Goal: Task Accomplishment & Management: Complete application form

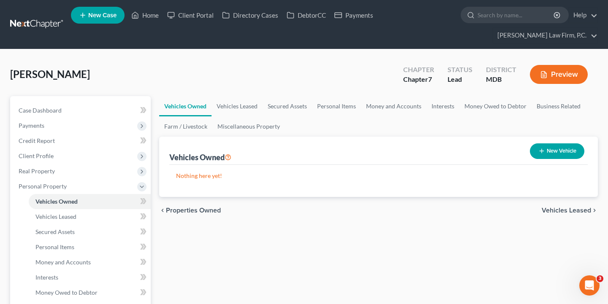
click at [573, 209] on span "Vehicles Leased" at bounding box center [565, 210] width 49 height 7
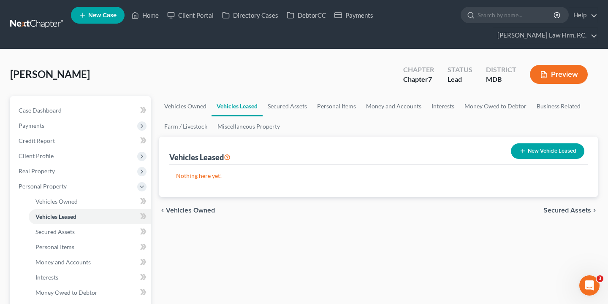
click at [567, 211] on span "Secured Assets" at bounding box center [567, 210] width 48 height 7
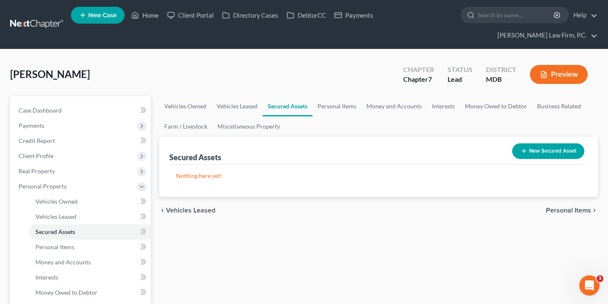
click at [558, 211] on span "Personal Items" at bounding box center [568, 210] width 45 height 7
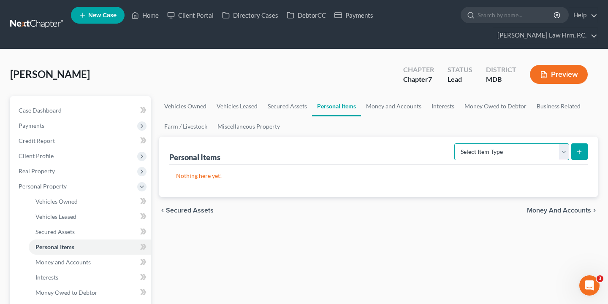
select select "clothing"
click at [572, 155] on button "submit" at bounding box center [579, 151] width 16 height 16
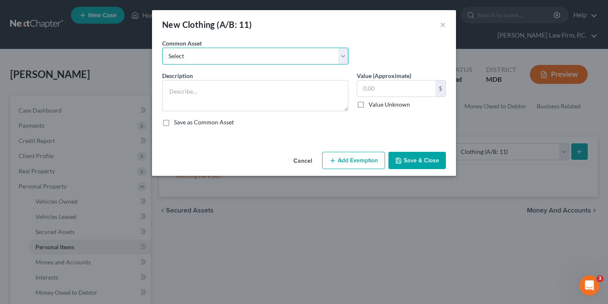
select select "0"
type textarea "Four seasons of clothing"
type input "200.00"
click at [436, 154] on button "Save & Close" at bounding box center [416, 161] width 57 height 18
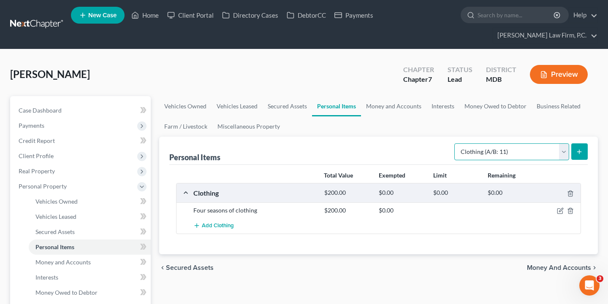
select select "electronics"
click at [576, 154] on icon "submit" at bounding box center [579, 152] width 7 height 7
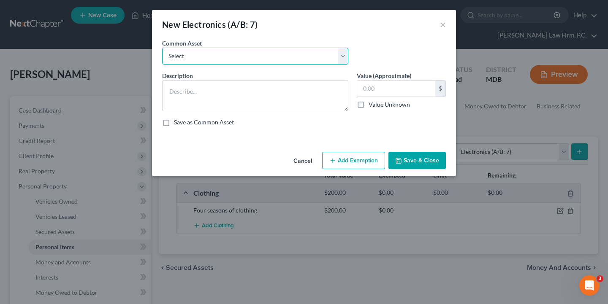
select select "0"
type textarea "Televisions; DVD player; Cell phones; & other small miscellaneous household ele…"
type input "100.00"
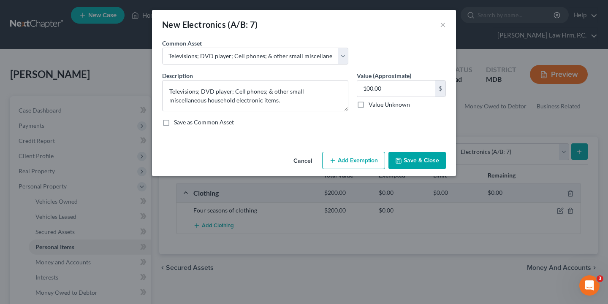
click at [424, 158] on button "Save & Close" at bounding box center [416, 161] width 57 height 18
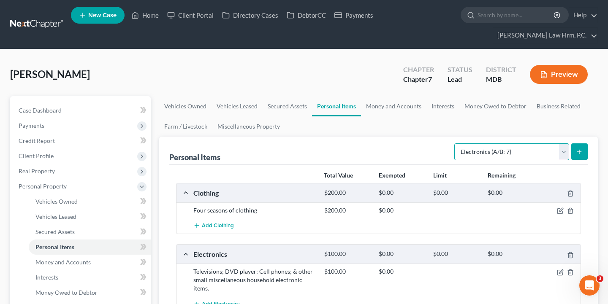
select select "household_goods"
click at [583, 153] on button "submit" at bounding box center [579, 151] width 16 height 16
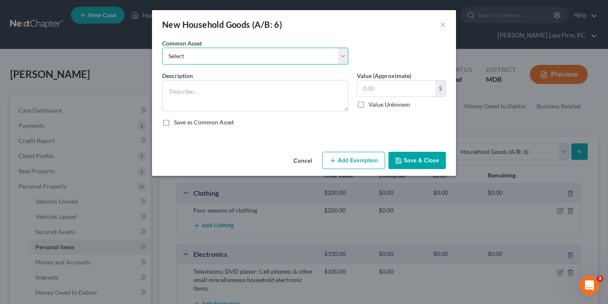
select select "0"
type textarea "Kitchen set, living room set, bedroom set, misc. household goods and appliances…"
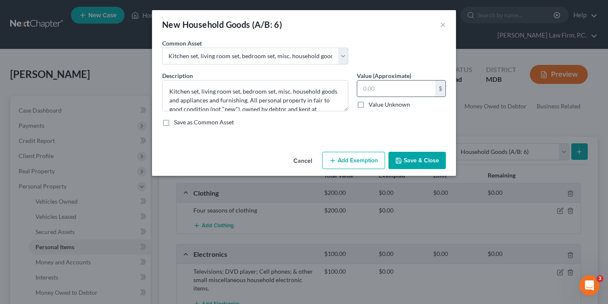
click at [369, 86] on input "text" at bounding box center [396, 89] width 78 height 16
type input "500"
click at [414, 160] on button "Save & Close" at bounding box center [416, 161] width 57 height 18
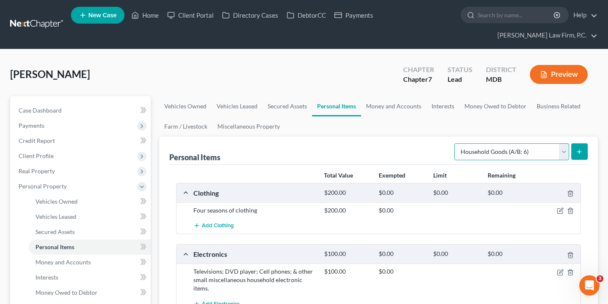
select select "jewelry"
click at [571, 151] on button "submit" at bounding box center [579, 151] width 16 height 16
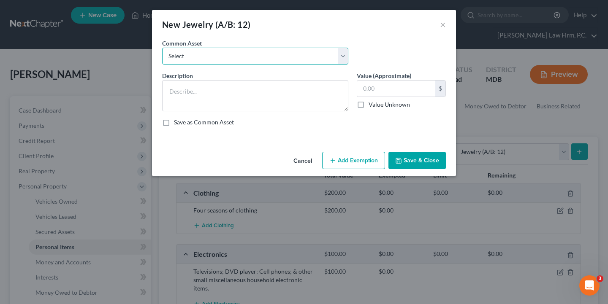
select select "0"
type textarea "Assorted costume jewelry consisting of: rings, necklaces, earrings, bracelets, …"
type input "150.00"
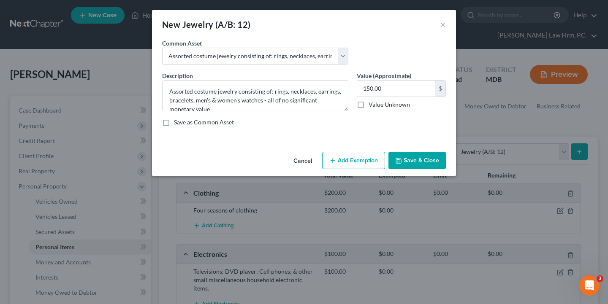
click at [431, 162] on button "Save & Close" at bounding box center [416, 161] width 57 height 18
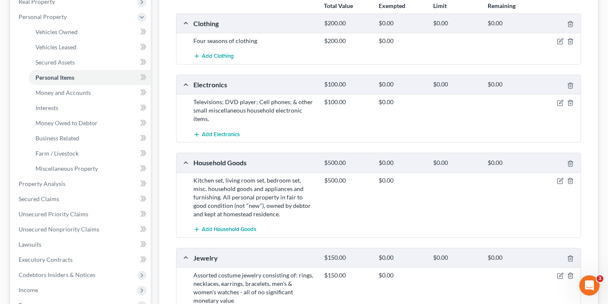
scroll to position [86, 0]
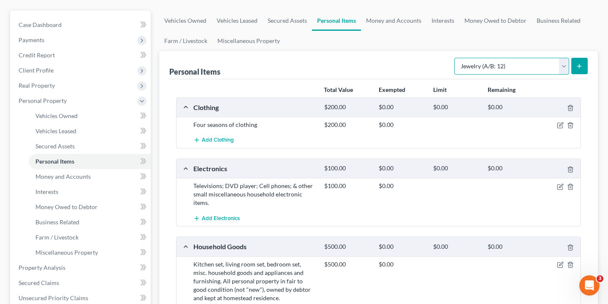
select select "sports_and_hobby_equipment"
click at [581, 68] on icon "submit" at bounding box center [579, 66] width 7 height 7
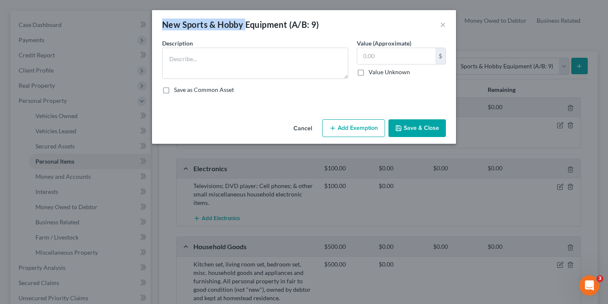
drag, startPoint x: 161, startPoint y: 23, endPoint x: 245, endPoint y: 29, distance: 84.1
click at [245, 29] on div "New Sports & Hobby Equipment (A/B: 9) ×" at bounding box center [304, 24] width 304 height 29
click at [413, 55] on input "text" at bounding box center [396, 56] width 78 height 16
type input "150"
click at [411, 127] on button "Save & Close" at bounding box center [416, 128] width 57 height 18
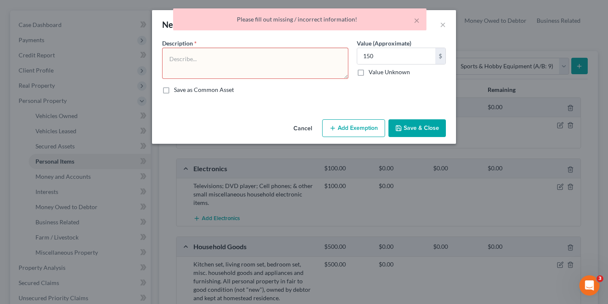
click at [161, 39] on div "Description *" at bounding box center [255, 59] width 195 height 40
click at [162, 23] on div "× Please fill out missing / incorrect information!" at bounding box center [300, 21] width 608 height 26
drag, startPoint x: 162, startPoint y: 23, endPoint x: 222, endPoint y: 30, distance: 59.9
click at [222, 30] on div "× Please fill out missing / incorrect information!" at bounding box center [300, 21] width 608 height 26
click at [417, 17] on button "×" at bounding box center [416, 20] width 6 height 10
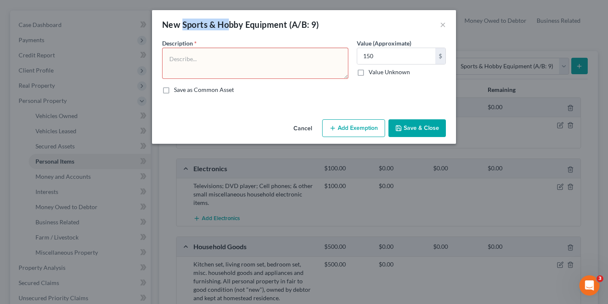
drag, startPoint x: 183, startPoint y: 26, endPoint x: 231, endPoint y: 28, distance: 47.7
click at [231, 28] on div "New Sports & Hobby Equipment (A/B: 9)" at bounding box center [240, 25] width 157 height 12
click at [281, 26] on div "New Sports & Hobby Equipment (A/B: 9)" at bounding box center [240, 25] width 157 height 12
drag, startPoint x: 287, startPoint y: 26, endPoint x: 183, endPoint y: 26, distance: 104.6
click at [183, 26] on div "New Sports & Hobby Equipment (A/B: 9)" at bounding box center [240, 25] width 157 height 12
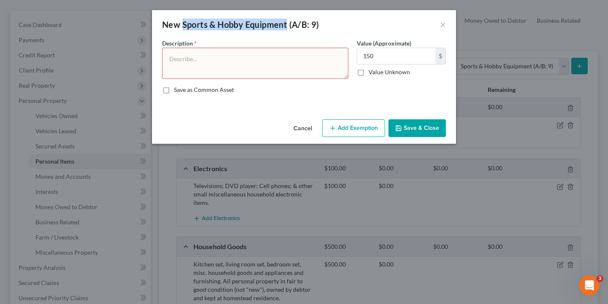
copy div "Sports & Hobby Equipment"
click at [193, 65] on textarea at bounding box center [255, 63] width 186 height 31
paste textarea "Sports & Hobby Equipment"
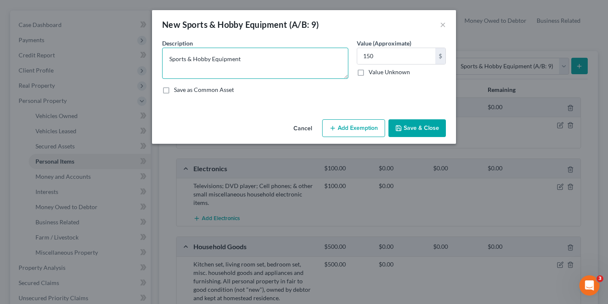
type textarea "Sports & Hobby Equipment"
click at [425, 128] on button "Save & Close" at bounding box center [416, 128] width 57 height 18
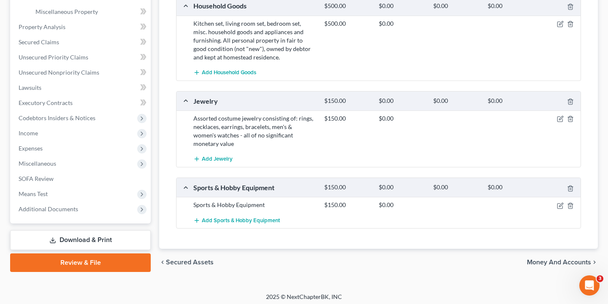
click at [570, 259] on span "Money and Accounts" at bounding box center [559, 262] width 64 height 7
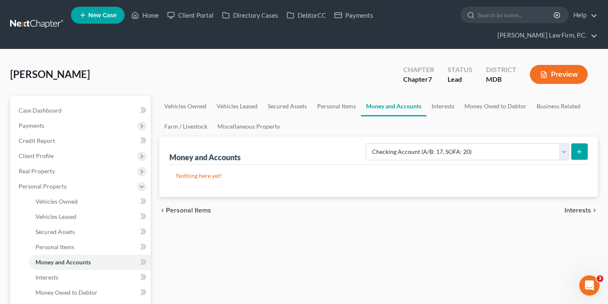
click at [579, 154] on icon "submit" at bounding box center [579, 152] width 7 height 7
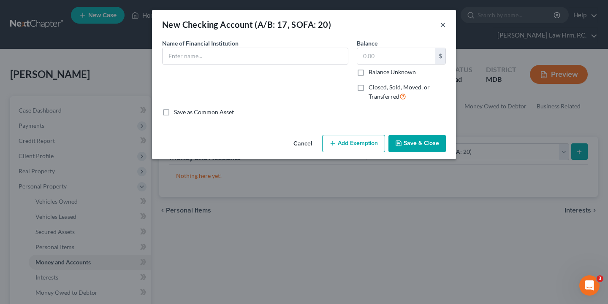
click at [441, 28] on button "×" at bounding box center [443, 24] width 6 height 10
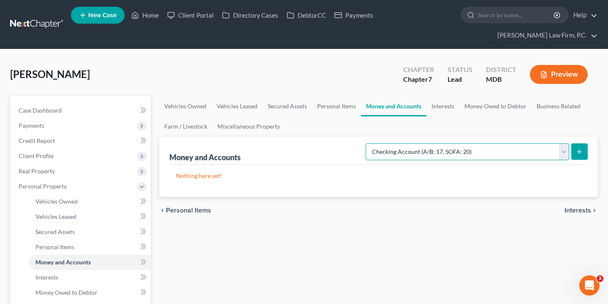
select select "savings"
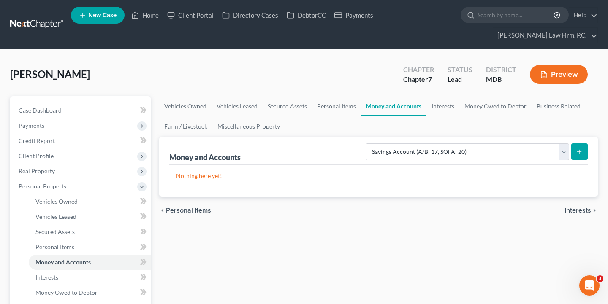
click at [578, 149] on icon "submit" at bounding box center [579, 152] width 7 height 7
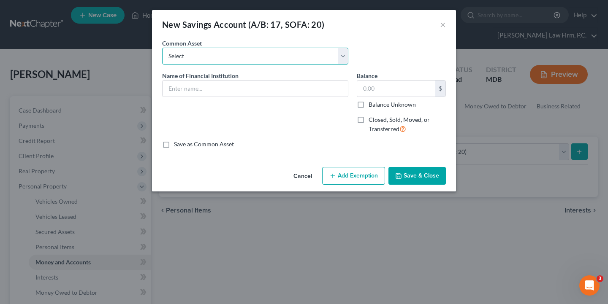
select select "0"
type input "Navy Federal Credit Union Membership Savings Account Ending 8882 (Available bal…"
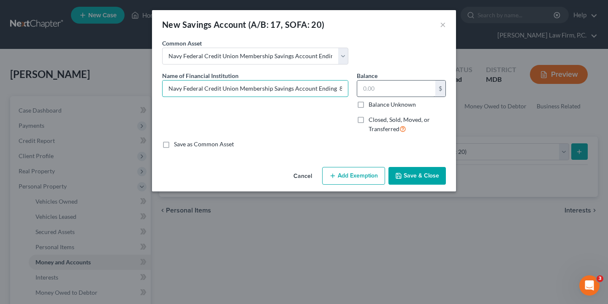
drag, startPoint x: 168, startPoint y: 89, endPoint x: 397, endPoint y: 88, distance: 229.5
click at [397, 88] on div "Name of Financial Institution * Navy Federal Credit Union Membership Savings Ac…" at bounding box center [304, 105] width 292 height 69
click at [303, 179] on button "Cancel" at bounding box center [302, 176] width 32 height 17
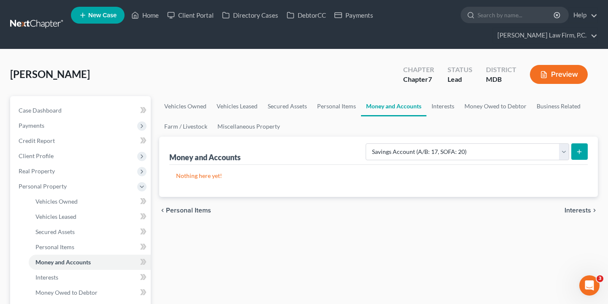
click at [576, 150] on icon "submit" at bounding box center [579, 152] width 7 height 7
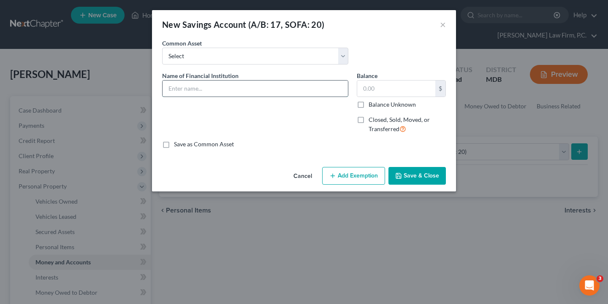
click at [233, 88] on input "text" at bounding box center [254, 89] width 185 height 16
paste input "Navy Federal Credit Union Membership Savings Account Ending 8882 (Available bal…"
drag, startPoint x: 184, startPoint y: 89, endPoint x: 119, endPoint y: 88, distance: 64.6
click at [119, 88] on div "New Savings Account (A/B: 17, SOFA: 20) × An exemption set must first be select…" at bounding box center [304, 152] width 608 height 304
click at [200, 88] on input "Navy Federal Credit Union Membership Savings Account Ending 8882 (Available bal…" at bounding box center [254, 89] width 185 height 16
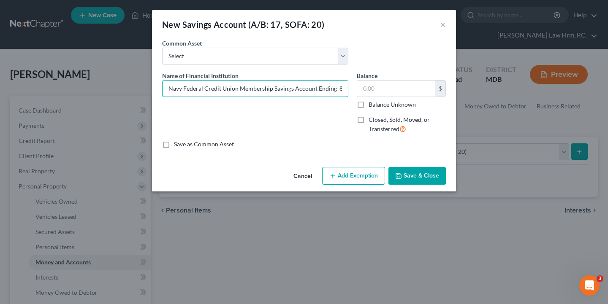
drag, startPoint x: 270, startPoint y: 89, endPoint x: 157, endPoint y: 91, distance: 113.9
click at [157, 91] on div "An exemption set must first be selected from the Filing Information section. Co…" at bounding box center [304, 101] width 304 height 125
paste input "[PERSON_NAME] federal credit union"
click at [167, 91] on input "[PERSON_NAME] federal credit union Savings Account Ending 8882 (Available balan…" at bounding box center [254, 89] width 185 height 16
click at [191, 88] on input "[PERSON_NAME] federal credit union Savings Account Ending 8882 (Available balan…" at bounding box center [254, 89] width 185 height 16
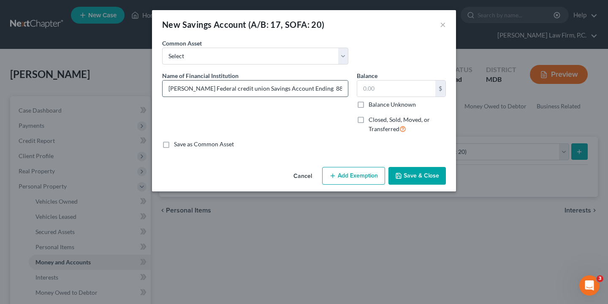
click at [213, 89] on input "[PERSON_NAME] Federal credit union Savings Account Ending 8882 (Available balan…" at bounding box center [254, 89] width 185 height 16
click at [232, 89] on input "[PERSON_NAME] Federal Credit union Savings Account Ending 8882 (Available balan…" at bounding box center [254, 89] width 185 height 16
click at [248, 85] on input "[PERSON_NAME] Federal Credit Union Savings Account Ending 8882 (Available balan…" at bounding box center [254, 89] width 185 height 16
drag, startPoint x: 325, startPoint y: 86, endPoint x: 338, endPoint y: 88, distance: 13.2
click at [338, 88] on input "[PERSON_NAME] Federal Credit Union Base Savings Account Ending 8882 (Available …" at bounding box center [254, 89] width 185 height 16
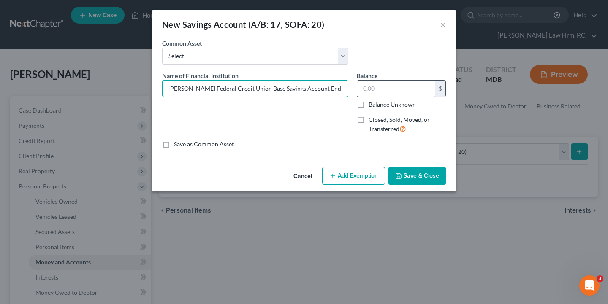
drag, startPoint x: 333, startPoint y: 90, endPoint x: 380, endPoint y: 93, distance: 46.9
click at [380, 93] on div "Name of Financial Institution * [PERSON_NAME] Federal Credit Union Base Savings…" at bounding box center [304, 105] width 292 height 69
click at [300, 94] on input "[PERSON_NAME] Federal Credit Union Base Savings Account Ending 0000 (Available …" at bounding box center [254, 89] width 185 height 16
type input "[PERSON_NAME] Federal Credit Union Base Savings Account Ending 0000 (Available …"
click at [368, 103] on label "Balance Unknown" at bounding box center [391, 104] width 47 height 8
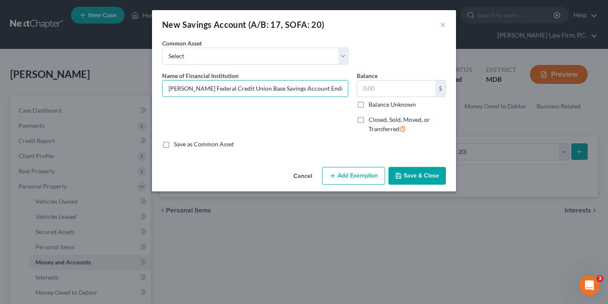
click at [372, 103] on input "Balance Unknown" at bounding box center [374, 102] width 5 height 5
checkbox input "true"
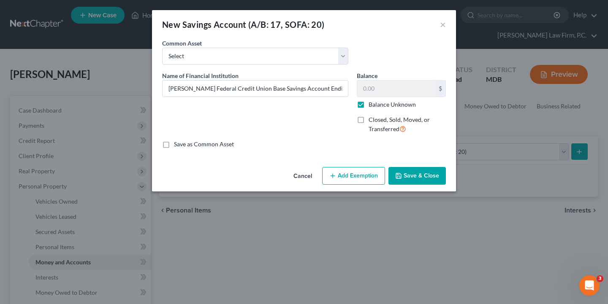
type input "0.00"
click at [430, 176] on button "Save & Close" at bounding box center [416, 176] width 57 height 18
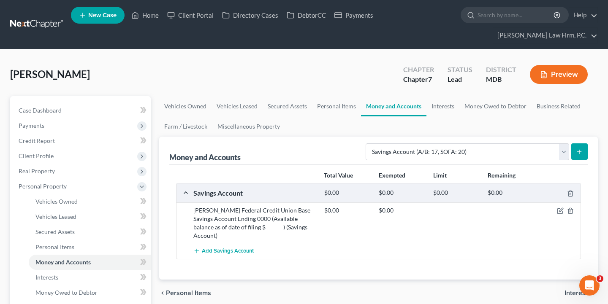
click at [296, 227] on div "[PERSON_NAME] Federal Credit Union Base Savings Account Ending 0000 (Available …" at bounding box center [254, 223] width 131 height 34
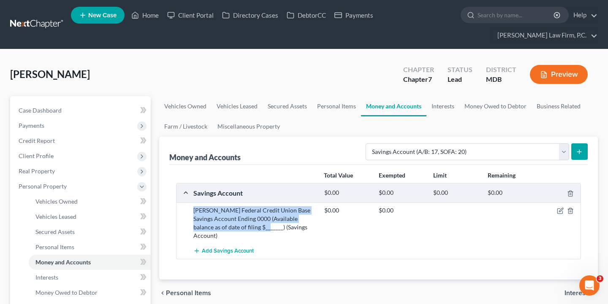
drag, startPoint x: 248, startPoint y: 227, endPoint x: 192, endPoint y: 211, distance: 58.5
click at [192, 211] on div "[PERSON_NAME] Federal Credit Union Base Savings Account Ending 0000 (Available …" at bounding box center [254, 223] width 131 height 34
copy div "[PERSON_NAME] Federal Credit Union Base Savings Account Ending 0000 (Available …"
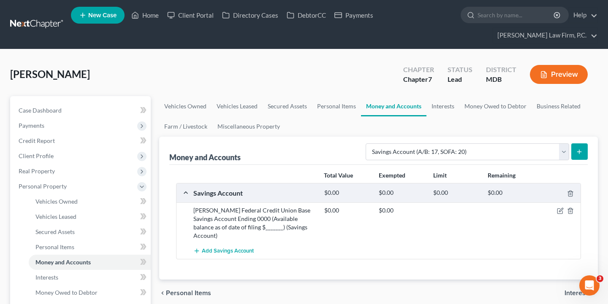
click at [279, 224] on div "[PERSON_NAME] Federal Credit Union Base Savings Account Ending 0000 (Available …" at bounding box center [254, 223] width 131 height 34
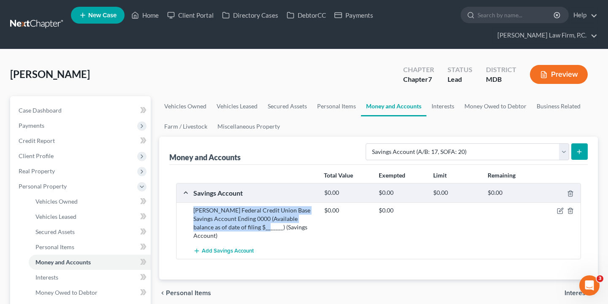
drag, startPoint x: 248, startPoint y: 228, endPoint x: 188, endPoint y: 209, distance: 63.4
click at [188, 209] on div "[PERSON_NAME] Federal Credit Union Base Savings Account Ending 0000 (Available …" at bounding box center [378, 223] width 404 height 41
copy div "[PERSON_NAME] Federal Credit Union Base Savings Account Ending 0000 (Available …"
select select "checking"
click at [579, 149] on icon "submit" at bounding box center [579, 152] width 7 height 7
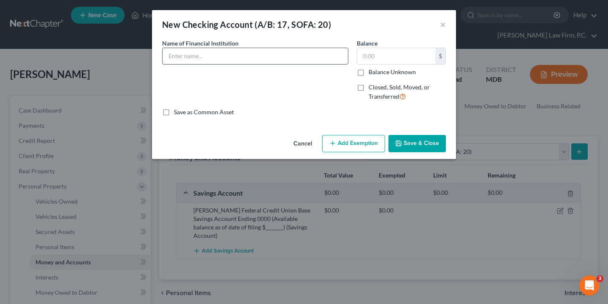
click at [257, 52] on input "text" at bounding box center [254, 56] width 185 height 16
paste input "[PERSON_NAME] Federal Credit Union Base Savings Account Ending 0000 (Available …"
drag, startPoint x: 181, startPoint y: 56, endPoint x: 140, endPoint y: 54, distance: 41.4
click at [140, 54] on div "New Checking Account (A/B: 17, SOFA: 20) × An exemption set must first be selec…" at bounding box center [304, 152] width 608 height 304
click at [250, 55] on input "[PERSON_NAME] Federal Credit Union Base Savings Account Ending 0000 (Available …" at bounding box center [254, 56] width 185 height 16
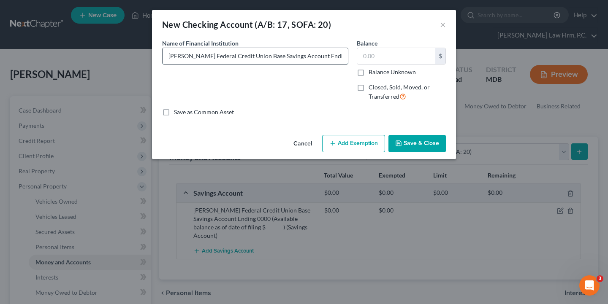
drag, startPoint x: 248, startPoint y: 56, endPoint x: 281, endPoint y: 58, distance: 33.0
click at [281, 58] on input "[PERSON_NAME] Federal Credit Union Base Savings Account Ending 0000 (Available …" at bounding box center [254, 56] width 185 height 16
paste input "Kasasa Cash Back"
drag, startPoint x: 302, startPoint y: 56, endPoint x: 351, endPoint y: 64, distance: 49.5
click at [351, 64] on div "Name of Financial Institution * [PERSON_NAME] Federal Credit Union Kasasa Cash …" at bounding box center [255, 73] width 195 height 69
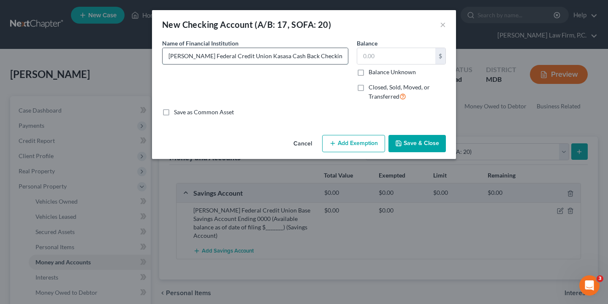
click at [259, 59] on input "[PERSON_NAME] Federal Credit Union Kasasa Cash Back Checking Account Ending 000…" at bounding box center [254, 56] width 185 height 16
drag, startPoint x: 230, startPoint y: 57, endPoint x: 223, endPoint y: 57, distance: 6.8
click at [223, 57] on input "[PERSON_NAME] Federal Credit Union Kasasa Cash Back Checking Account Ending 000…" at bounding box center [254, 56] width 185 height 16
type input "[PERSON_NAME] Federal Credit Union Kasasa Cash Back Checking Account Ending 005…"
click at [368, 73] on label "Balance Unknown" at bounding box center [391, 72] width 47 height 8
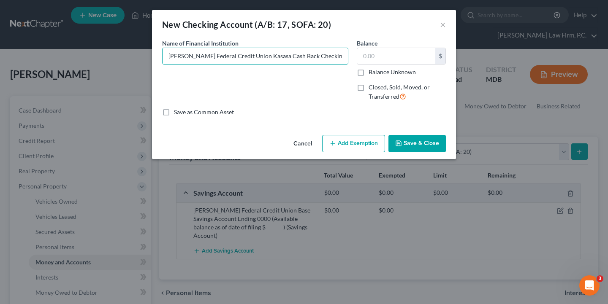
click at [372, 73] on input "Balance Unknown" at bounding box center [374, 70] width 5 height 5
checkbox input "true"
type input "0.00"
click at [427, 149] on button "Save & Close" at bounding box center [416, 144] width 57 height 18
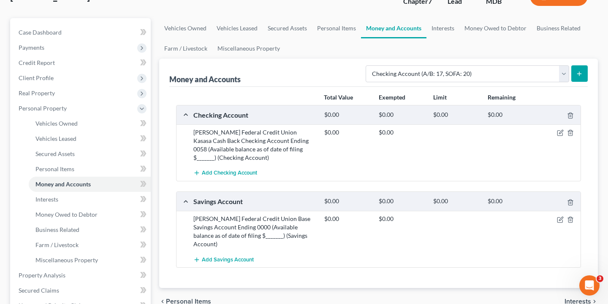
scroll to position [80, 0]
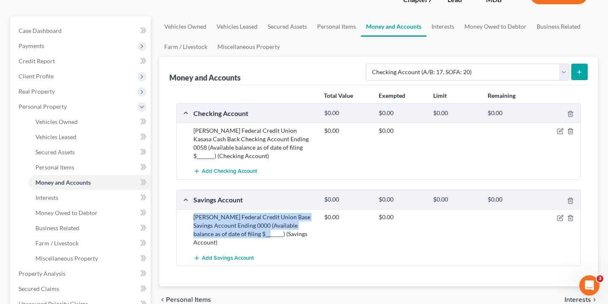
drag, startPoint x: 193, startPoint y: 218, endPoint x: 247, endPoint y: 233, distance: 56.5
click at [247, 233] on div "[PERSON_NAME] Federal Credit Union Base Savings Account Ending 0000 (Available …" at bounding box center [254, 230] width 131 height 34
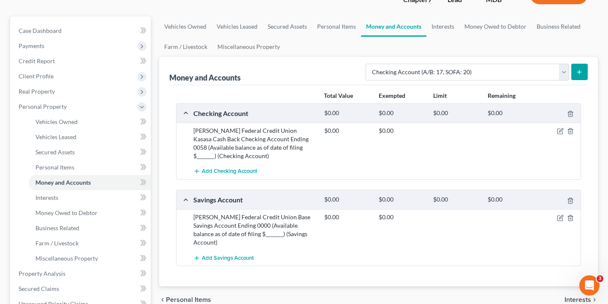
click at [197, 144] on div "[PERSON_NAME] Federal Credit Union Kasasa Cash Back Checking Account Ending 005…" at bounding box center [254, 144] width 131 height 34
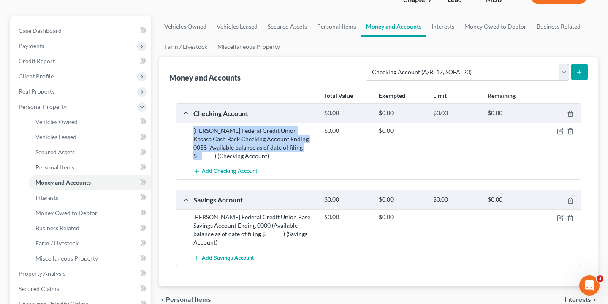
drag, startPoint x: 192, startPoint y: 130, endPoint x: 282, endPoint y: 150, distance: 91.5
click at [282, 150] on div "[PERSON_NAME] Federal Credit Union Kasasa Cash Back Checking Account Ending 005…" at bounding box center [254, 144] width 131 height 34
copy div "[PERSON_NAME] Federal Credit Union Kasasa Cash Back Checking Account Ending 005…"
click at [208, 255] on span "Add Savings Account" at bounding box center [228, 258] width 52 height 7
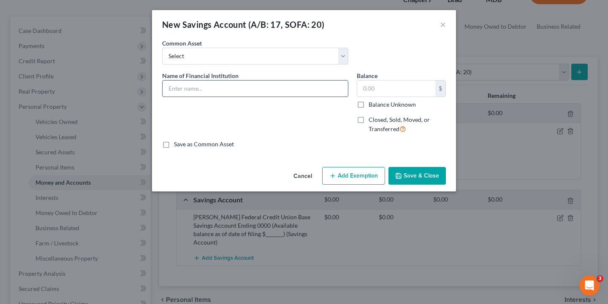
click at [200, 91] on input "text" at bounding box center [254, 89] width 185 height 16
paste input "[PERSON_NAME] Federal Credit Union Kasasa Cash Back Checking Account Ending 005…"
drag, startPoint x: 185, startPoint y: 90, endPoint x: 133, endPoint y: 90, distance: 51.5
click at [133, 90] on div "New Savings Account (A/B: 17, SOFA: 20) × An exemption set must first be select…" at bounding box center [304, 152] width 608 height 304
click at [273, 82] on input "[PERSON_NAME] Federal Credit Union Kasasa Cash Back Checking Account Ending 005…" at bounding box center [254, 89] width 185 height 16
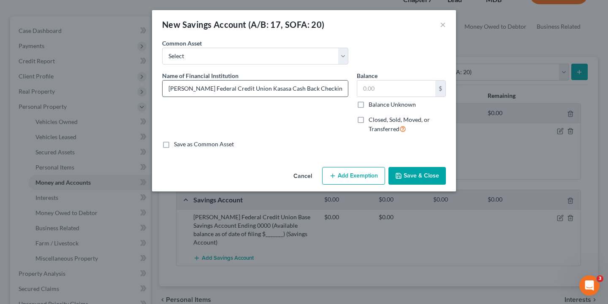
drag, startPoint x: 248, startPoint y: 88, endPoint x: 293, endPoint y: 89, distance: 45.6
click at [293, 89] on input "[PERSON_NAME] Federal Credit Union Kasasa Cash Back Checking Account Ending 005…" at bounding box center [254, 89] width 185 height 16
paste input "Saver With Kcb"
drag, startPoint x: 309, startPoint y: 88, endPoint x: 323, endPoint y: 89, distance: 14.4
click at [323, 89] on input "[PERSON_NAME] Federal Credit Union Kasasa Saver With Kcb Checking Account Endin…" at bounding box center [254, 89] width 185 height 16
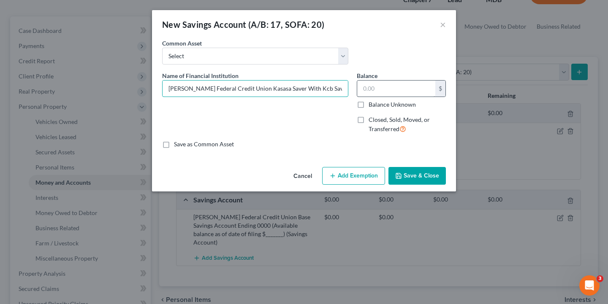
drag, startPoint x: 321, startPoint y: 89, endPoint x: 366, endPoint y: 92, distance: 44.8
click at [366, 92] on div "Name of Financial Institution * [PERSON_NAME] Federal Credit Union Kasasa Saver…" at bounding box center [304, 105] width 292 height 69
click at [275, 92] on input "[PERSON_NAME] Federal Credit Union Kasasa Saver With Kcb Saving Account Ending …" at bounding box center [254, 89] width 185 height 16
click at [222, 89] on input "[PERSON_NAME] Federal Credit Union Kasasa Saver With Kcb Saving Account Ending …" at bounding box center [254, 89] width 185 height 16
type input "[PERSON_NAME] Federal Credit Union Kasasa Saver With Kcb Saving Account Ending …"
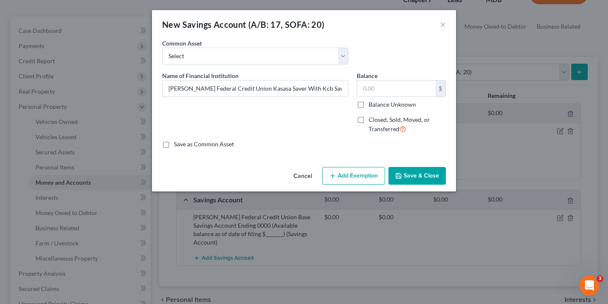
click at [368, 106] on label "Balance Unknown" at bounding box center [391, 104] width 47 height 8
click at [372, 106] on input "Balance Unknown" at bounding box center [374, 102] width 5 height 5
checkbox input "true"
type input "0.00"
click at [415, 174] on button "Save & Close" at bounding box center [416, 176] width 57 height 18
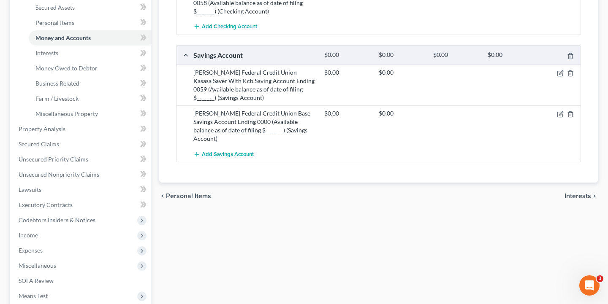
scroll to position [235, 0]
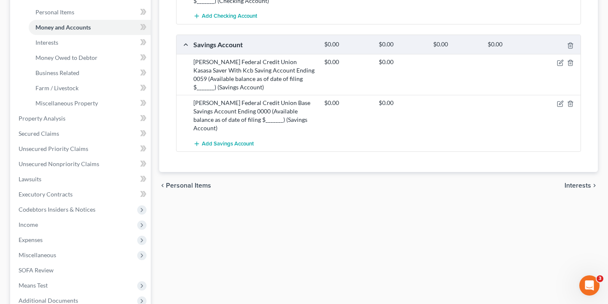
click at [574, 182] on span "Interests" at bounding box center [577, 185] width 27 height 7
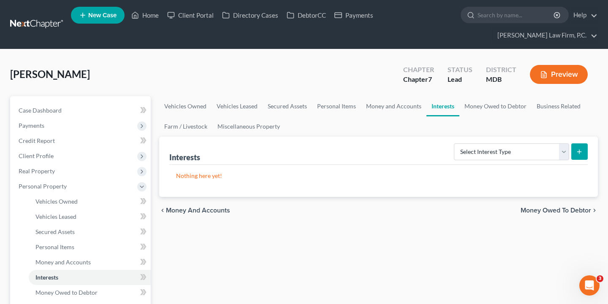
click at [573, 211] on span "Money Owed to Debtor" at bounding box center [555, 210] width 70 height 7
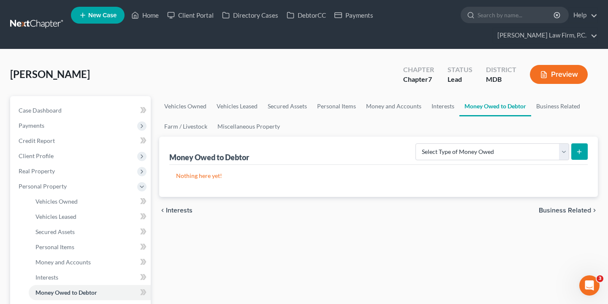
click at [545, 207] on span "Business Related" at bounding box center [564, 210] width 52 height 7
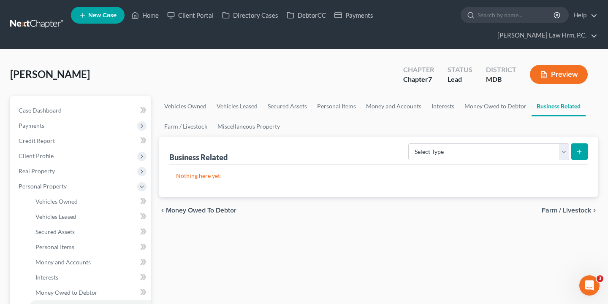
click at [585, 210] on span "Farm / Livestock" at bounding box center [565, 210] width 49 height 7
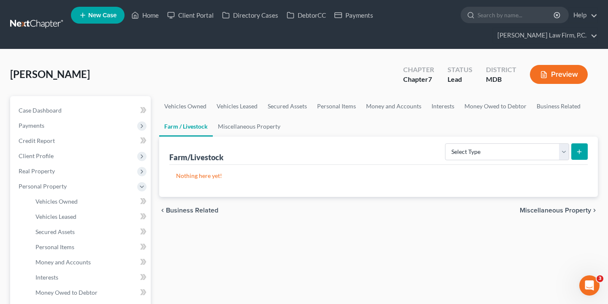
click at [549, 210] on span "Miscellaneous Property" at bounding box center [554, 210] width 71 height 7
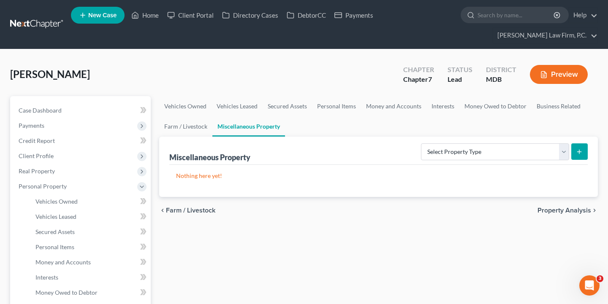
scroll to position [9, 0]
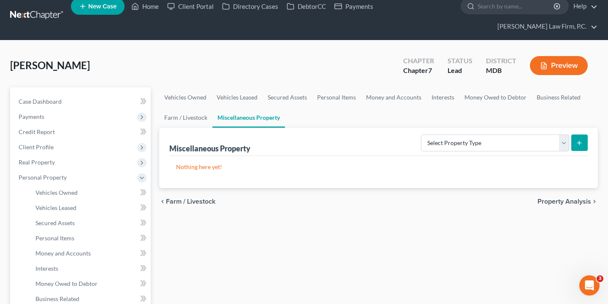
click at [554, 204] on span "Property Analysis" at bounding box center [564, 201] width 54 height 7
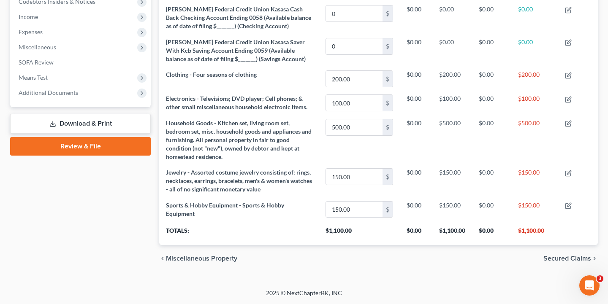
click at [567, 255] on span "Secured Claims" at bounding box center [567, 258] width 48 height 7
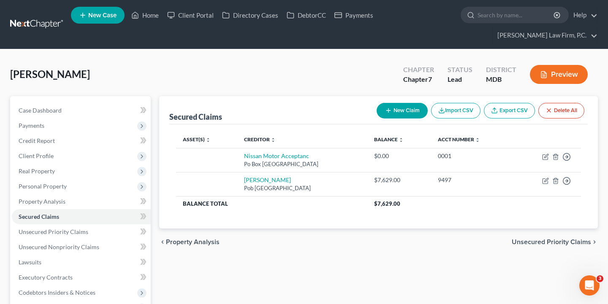
click at [538, 242] on span "Unsecured Priority Claims" at bounding box center [550, 242] width 79 height 7
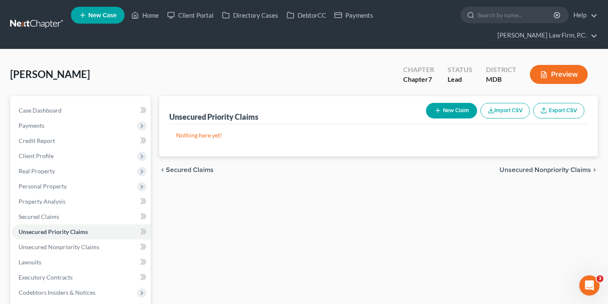
click at [524, 167] on span "Unsecured Nonpriority Claims" at bounding box center [545, 170] width 92 height 7
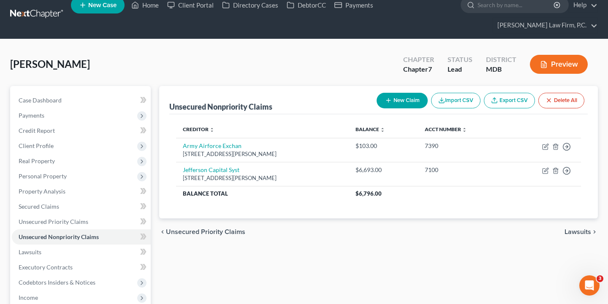
scroll to position [7, 0]
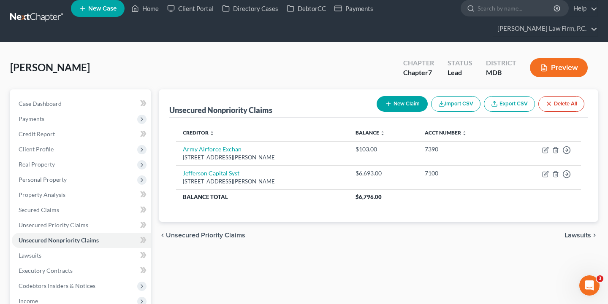
click at [400, 104] on button "New Claim" at bounding box center [401, 104] width 51 height 16
select select "0"
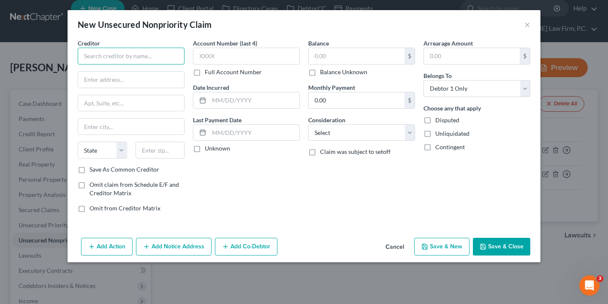
click at [128, 53] on input "text" at bounding box center [131, 56] width 107 height 17
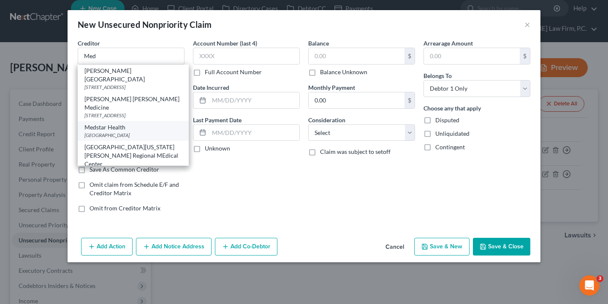
click at [128, 132] on div "[GEOGRAPHIC_DATA]" at bounding box center [132, 135] width 97 height 7
type input "Medstar Health"
type input "PO Box 411019"
type input "[GEOGRAPHIC_DATA]"
select select "22"
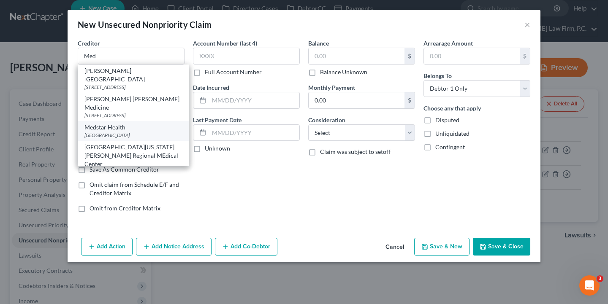
type input "02241"
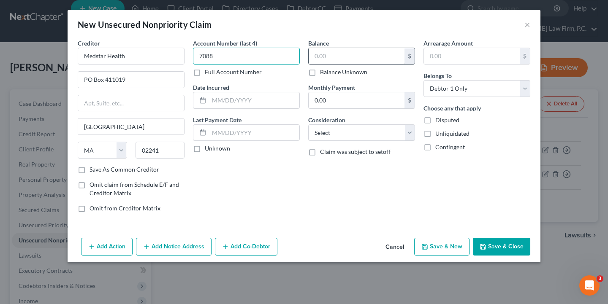
type input "7088"
click at [332, 61] on input "text" at bounding box center [356, 56] width 96 height 16
click at [312, 57] on input "53" at bounding box center [356, 56] width 96 height 16
type input "1"
click at [341, 60] on input "1,943.50" at bounding box center [356, 56] width 96 height 16
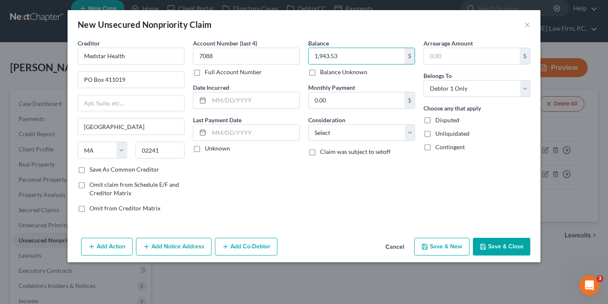
type input "1,943.53"
click at [508, 249] on button "Save & Close" at bounding box center [501, 247] width 57 height 18
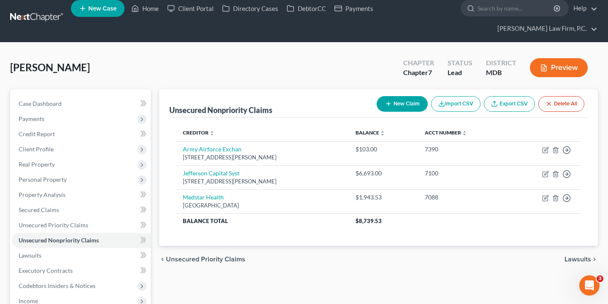
click at [397, 105] on button "New Claim" at bounding box center [401, 104] width 51 height 16
select select "0"
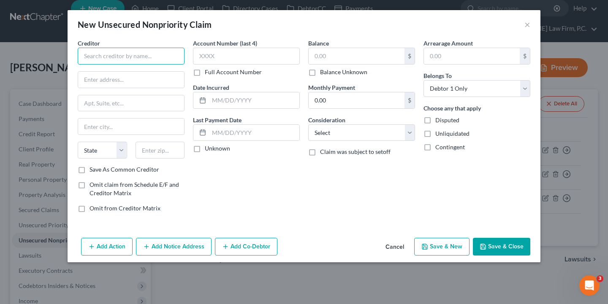
click at [135, 55] on input "text" at bounding box center [131, 56] width 107 height 17
type input "p"
type input "Patient First"
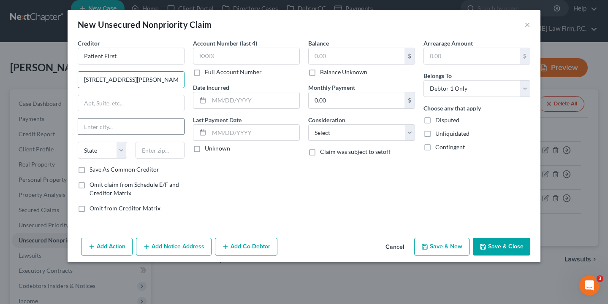
type input "[STREET_ADDRESS][PERSON_NAME]"
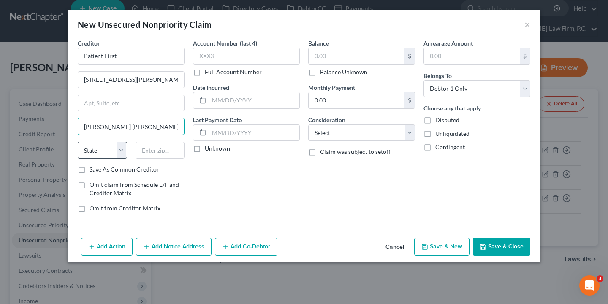
type input "[PERSON_NAME] [PERSON_NAME]"
select select "48"
type input "23060"
click at [271, 203] on div "Account Number (last 4) Full Account Number Date Incurred Last Payment Date Unk…" at bounding box center [246, 129] width 115 height 181
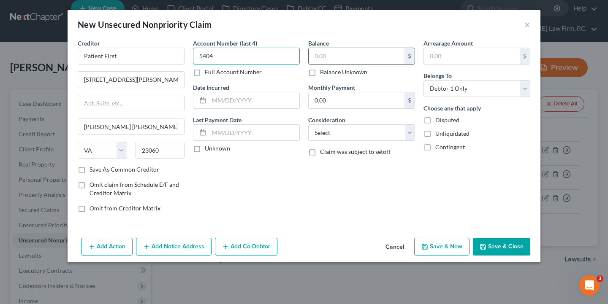
type input "5404"
click at [347, 56] on input "text" at bounding box center [356, 56] width 96 height 16
type input "792.23"
click at [508, 244] on button "Save & Close" at bounding box center [501, 247] width 57 height 18
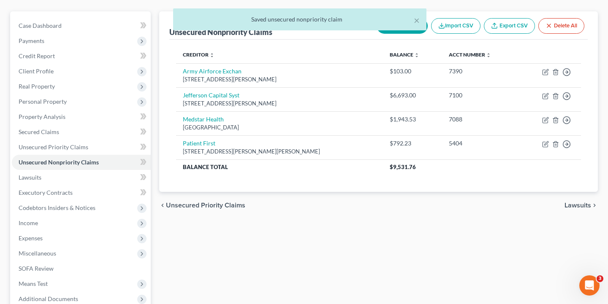
scroll to position [97, 0]
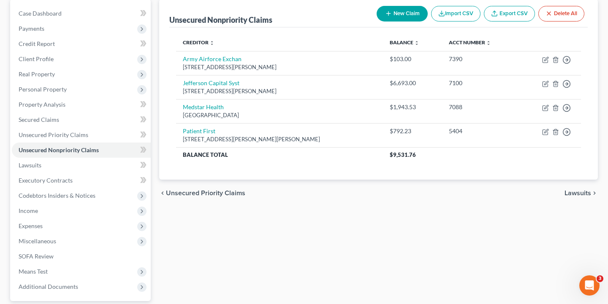
click at [590, 192] on span "Lawsuits" at bounding box center [577, 193] width 27 height 7
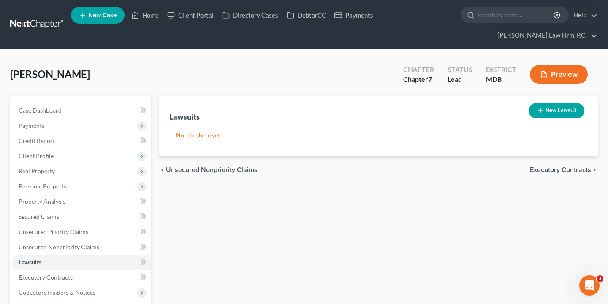
click at [553, 171] on span "Executory Contracts" at bounding box center [560, 170] width 61 height 7
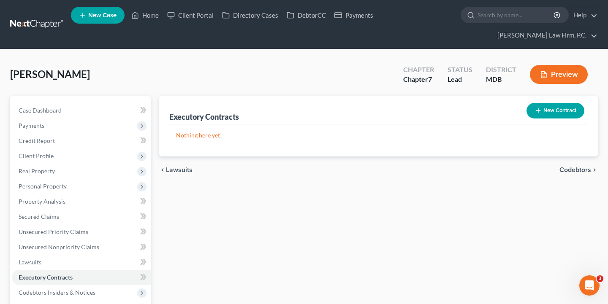
click at [183, 170] on span "Lawsuits" at bounding box center [179, 170] width 27 height 7
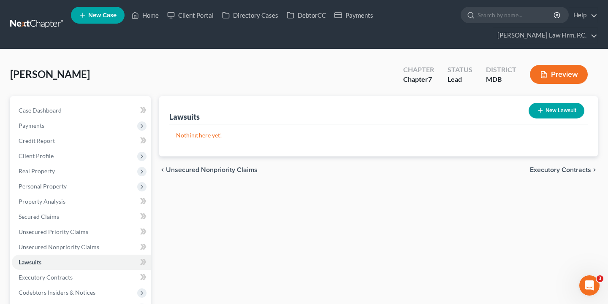
click at [567, 169] on span "Executory Contracts" at bounding box center [560, 170] width 61 height 7
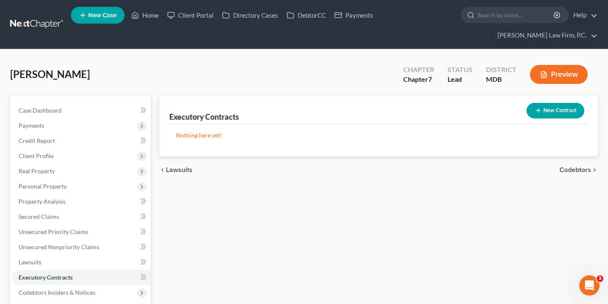
click at [562, 170] on span "Codebtors" at bounding box center [575, 170] width 32 height 7
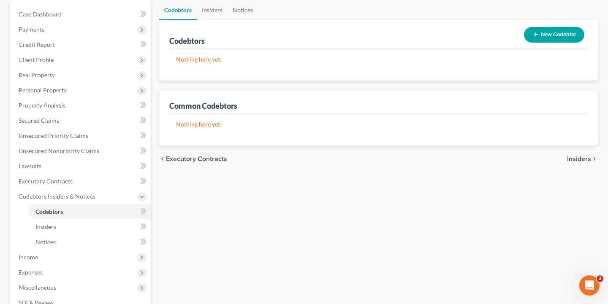
scroll to position [110, 0]
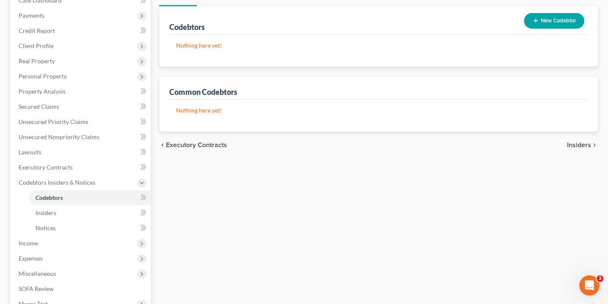
click at [583, 148] on span "Insiders" at bounding box center [579, 145] width 24 height 7
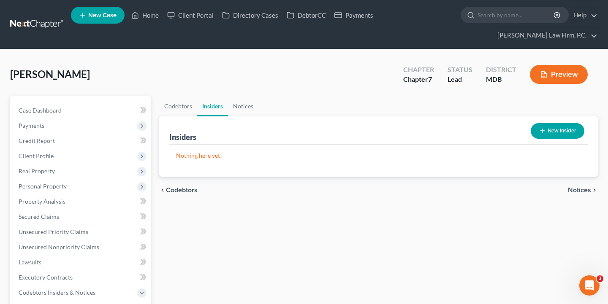
click at [584, 194] on span "Notices" at bounding box center [578, 190] width 23 height 7
click at [572, 188] on span "Employment Income" at bounding box center [560, 190] width 61 height 7
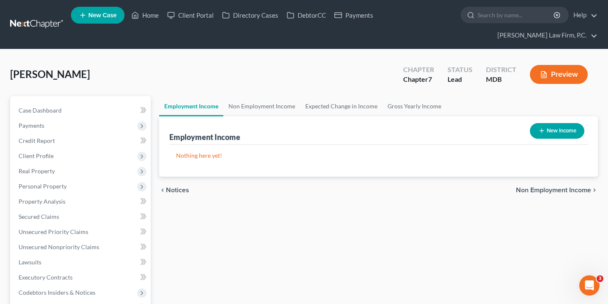
click at [560, 130] on button "New Income" at bounding box center [557, 131] width 54 height 16
select select "0"
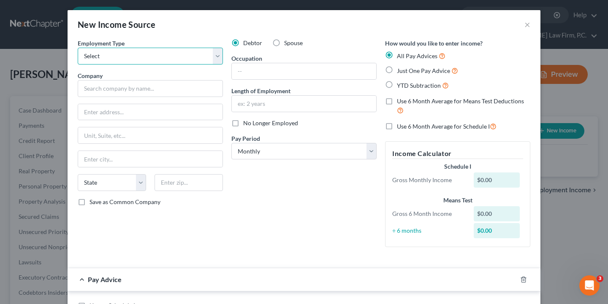
select select "0"
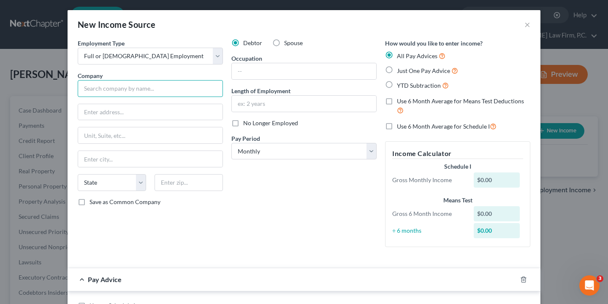
click at [134, 86] on input "text" at bounding box center [150, 88] width 145 height 17
paste input "Universal Protection Service, LLC"
type input "Universal Protection Service, LLC"
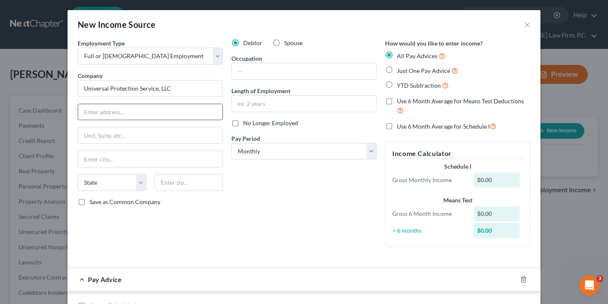
paste input "[STREET_ADDRESS][US_STATE]"
drag, startPoint x: 178, startPoint y: 108, endPoint x: 145, endPoint y: 108, distance: 32.9
click at [145, 108] on input "[STREET_ADDRESS][US_STATE]" at bounding box center [150, 112] width 144 height 16
click at [180, 113] on input "[STREET_ADDRESS][US_STATE]" at bounding box center [150, 112] width 144 height 16
drag, startPoint x: 178, startPoint y: 111, endPoint x: 144, endPoint y: 112, distance: 33.8
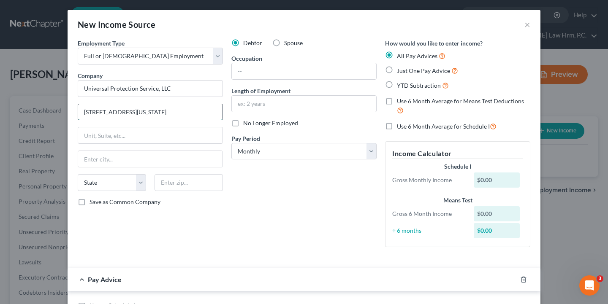
click at [144, 112] on input "[STREET_ADDRESS][US_STATE]" at bounding box center [150, 112] width 144 height 16
type input "[STREET_ADDRESS][US_STATE]"
paste input "Suite 600"
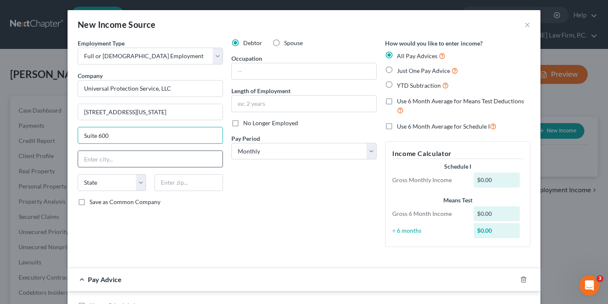
type input "Suite 600"
paste input "Conshohocken, [GEOGRAPHIC_DATA]"
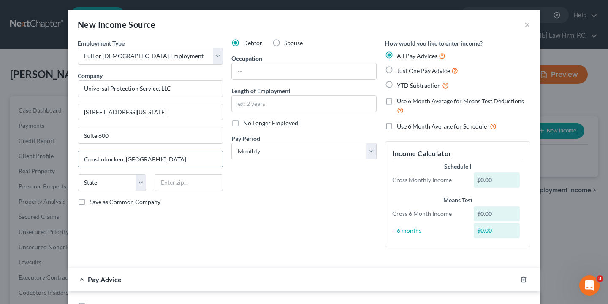
click at [118, 156] on input "Conshohocken, [GEOGRAPHIC_DATA]" at bounding box center [150, 159] width 144 height 16
click at [119, 161] on input "Conshohocken, [GEOGRAPHIC_DATA]" at bounding box center [150, 159] width 144 height 16
drag, startPoint x: 122, startPoint y: 161, endPoint x: 145, endPoint y: 155, distance: 23.8
click at [145, 155] on input "Conshohocken, [GEOGRAPHIC_DATA]" at bounding box center [150, 159] width 144 height 16
type input "Conshohocken"
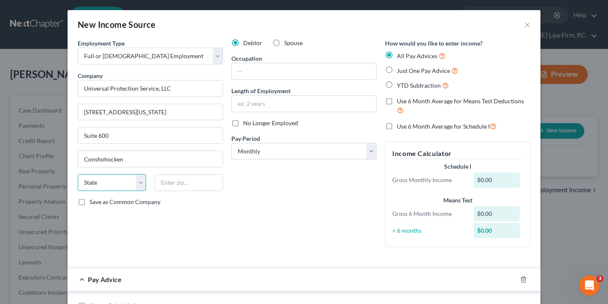
select select "39"
paste input "19428"
type input "19428"
click at [265, 81] on div "Debtor Spouse Occupation Length of Employment No Longer Employed Pay Period * S…" at bounding box center [304, 146] width 154 height 215
click at [265, 77] on input "text" at bounding box center [304, 71] width 144 height 16
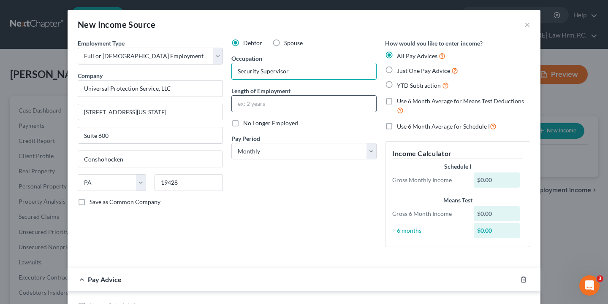
type input "Security Supervisor"
click at [279, 105] on input "text" at bounding box center [304, 104] width 144 height 16
type input "5 months"
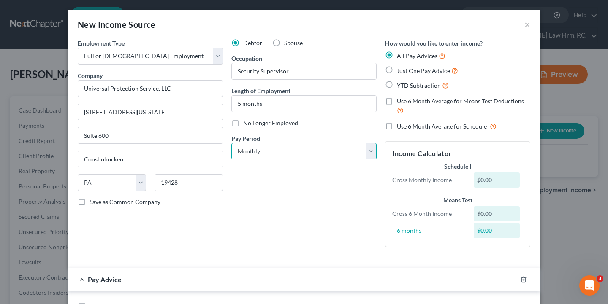
select select "3"
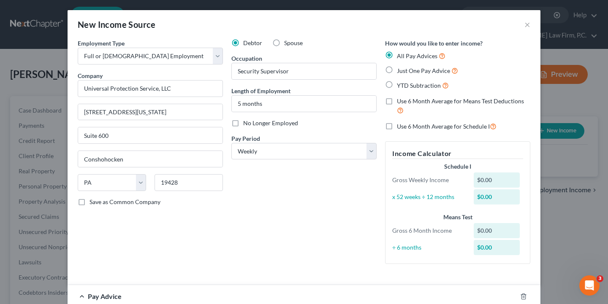
click at [397, 84] on label "YTD Subtraction" at bounding box center [423, 86] width 52 height 10
click at [400, 84] on input "YTD Subtraction" at bounding box center [402, 83] width 5 height 5
radio input "true"
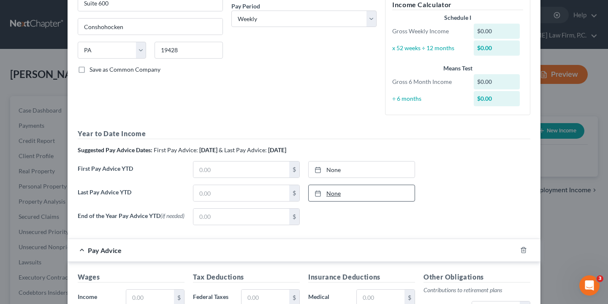
scroll to position [137, 0]
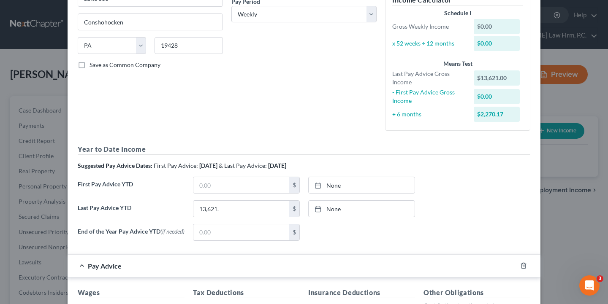
click at [231, 216] on div "Last Pay Advice YTD 13,621. $ None close Date Time chevron_left [DATE] chevron_…" at bounding box center [303, 212] width 461 height 24
click at [231, 211] on input "13,621." at bounding box center [241, 209] width 96 height 16
type input "13,621.04"
click at [335, 1] on div "Pay Period * Select Monthly Twice Monthly Every Other Week Weekly" at bounding box center [303, 10] width 145 height 26
click at [326, 207] on div at bounding box center [320, 208] width 12 height 7
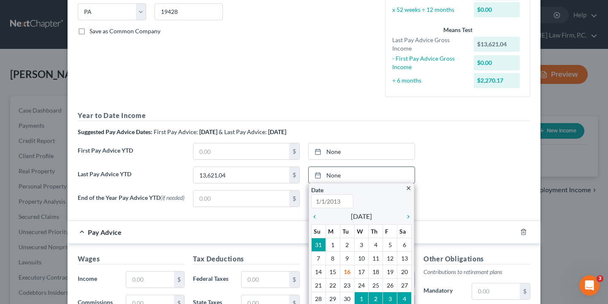
scroll to position [171, 0]
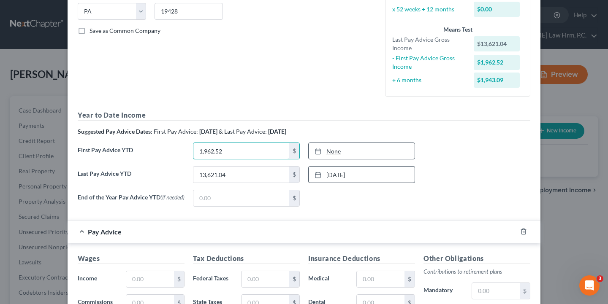
type input "1,962.52"
click at [329, 149] on link "None" at bounding box center [361, 151] width 106 height 16
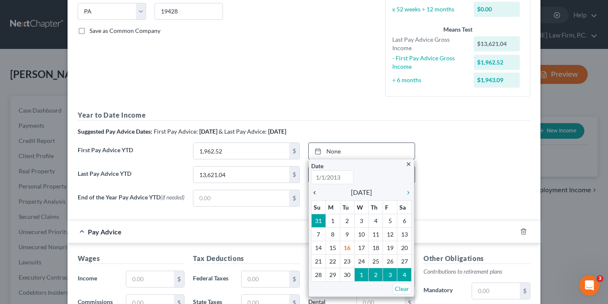
type input "[DATE]"
click at [315, 188] on div "chevron_left" at bounding box center [316, 192] width 11 height 8
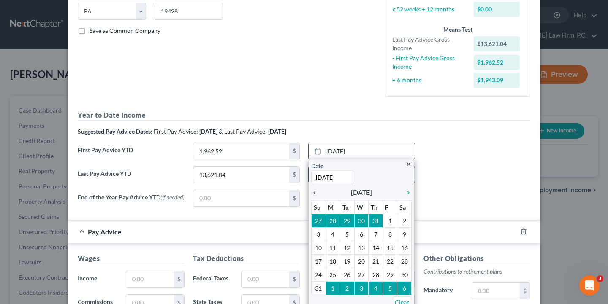
click at [315, 188] on div "chevron_left" at bounding box center [316, 192] width 11 height 8
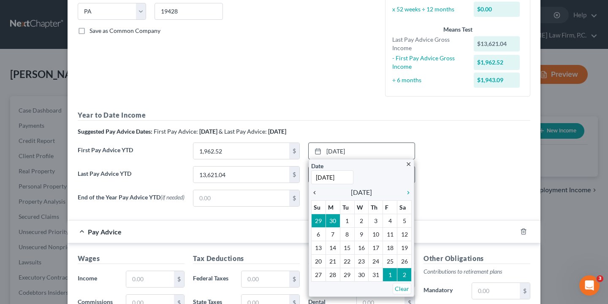
click at [315, 188] on div "chevron_left" at bounding box center [316, 192] width 11 height 8
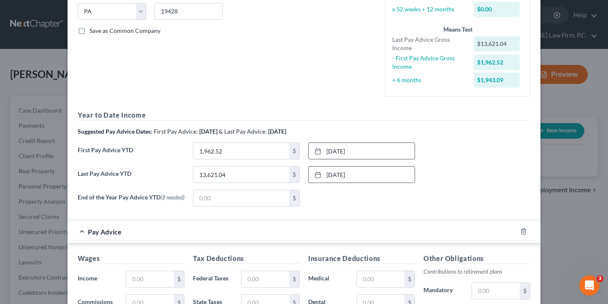
click at [363, 190] on div "None close Date Time chevron_left [DATE] chevron_right Su M Tu W Th F Sa 31 1 2…" at bounding box center [361, 198] width 115 height 17
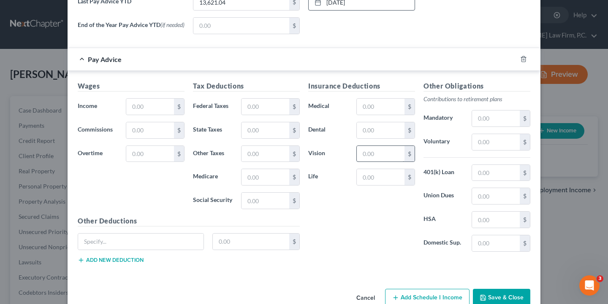
scroll to position [345, 0]
click at [159, 106] on input "text" at bounding box center [150, 106] width 48 height 16
paste input "$861.49"
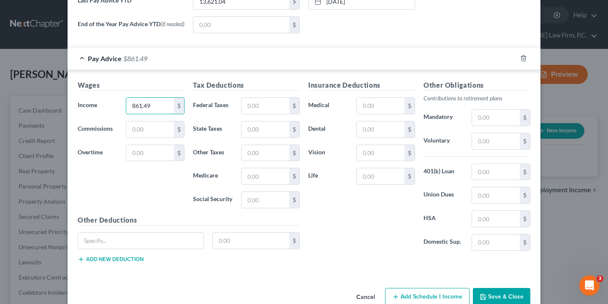
paste input "1226.13"
type input "1,226.13"
click at [257, 104] on input "text" at bounding box center [265, 106] width 48 height 16
paste input "294.64"
type input "294.64"
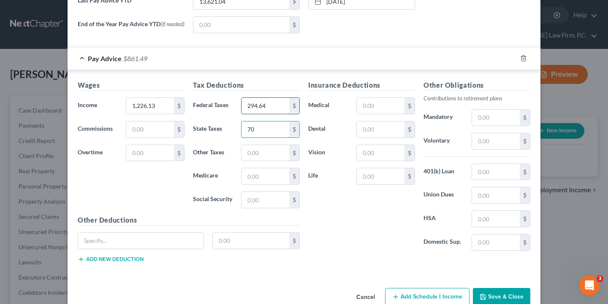
type input "70"
click at [272, 106] on input "294.64" at bounding box center [265, 106] width 48 height 16
drag, startPoint x: 270, startPoint y: 105, endPoint x: 237, endPoint y: 105, distance: 32.5
click at [237, 105] on div "294.64 $" at bounding box center [270, 105] width 67 height 17
paste input "108.48"
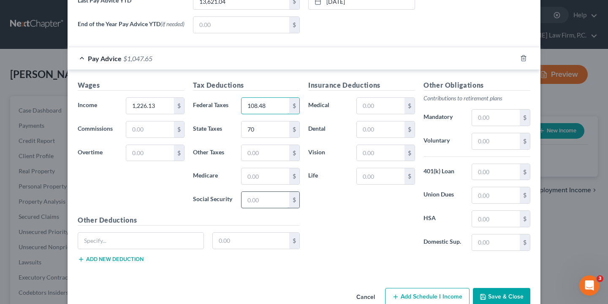
type input "108.48"
click at [263, 203] on input "text" at bounding box center [265, 200] width 48 height 16
paste input "76.02"
type input "76.02"
click at [267, 176] on input "text" at bounding box center [265, 176] width 48 height 16
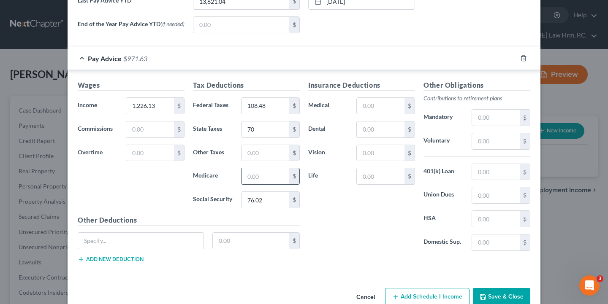
paste input "17.78"
type input "17.78"
paste input "92.36"
drag, startPoint x: 99, startPoint y: 245, endPoint x: 77, endPoint y: 243, distance: 21.6
click at [77, 243] on div "92.36" at bounding box center [140, 240] width 135 height 17
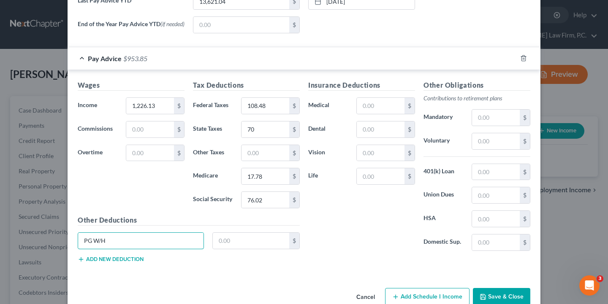
type input "PG W/H"
click at [249, 251] on div "PG W/H $" at bounding box center [188, 244] width 230 height 24
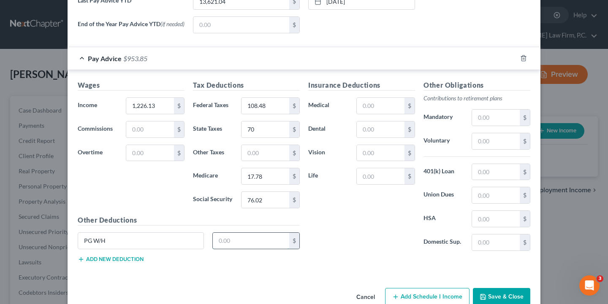
click at [249, 244] on input "text" at bounding box center [251, 241] width 77 height 16
paste input "92.36"
type input "92.36"
click at [116, 263] on div "Other Deductions PG W/H 92.36 $ Add new deduction" at bounding box center [188, 242] width 230 height 54
click at [116, 259] on button "Add new deduction" at bounding box center [111, 259] width 66 height 7
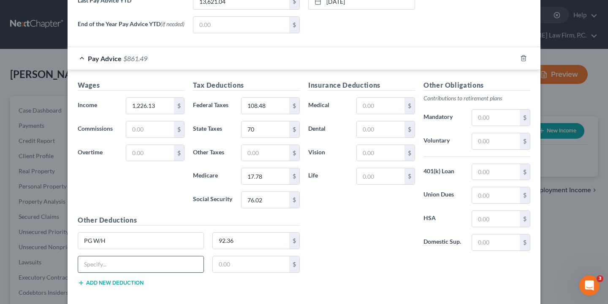
paste input "32BJ [DATE] Dues"
type input "32BJ [DATE] Dues"
click at [272, 263] on input "text" at bounding box center [251, 265] width 77 height 16
type input "70"
click at [151, 271] on input "32BJ [DATE] Dues" at bounding box center [140, 265] width 125 height 16
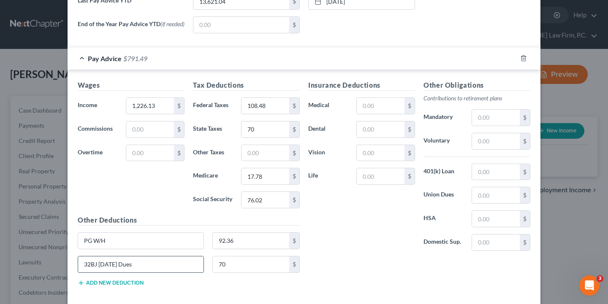
paste input "Uniondues-Loc32bj"
drag, startPoint x: 83, startPoint y: 265, endPoint x: 72, endPoint y: 264, distance: 11.0
click at [72, 264] on div "Wages Income * 1,226.13 $ Commissions $ Overtime $ Tax Deductions Federal Taxes…" at bounding box center [304, 185] width 473 height 230
click at [83, 264] on input "32BJ [DATE] Dues Uniondues-Loc32bj" at bounding box center [140, 265] width 125 height 16
drag, startPoint x: 83, startPoint y: 264, endPoint x: 200, endPoint y: 265, distance: 116.9
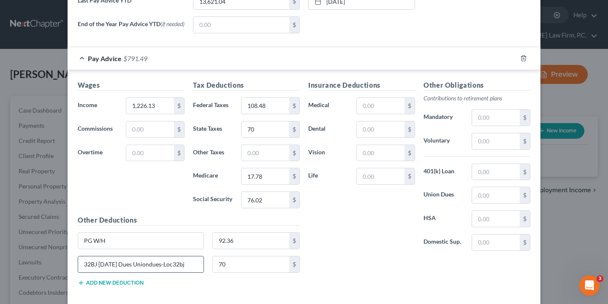
click at [200, 265] on input "32BJ [DATE] Dues Uniondues-Loc32bj" at bounding box center [140, 265] width 125 height 16
click at [576, 0] on div "New Income Source × Employment Type * Select Full or [DEMOGRAPHIC_DATA] Employm…" at bounding box center [304, 152] width 608 height 304
click at [154, 264] on input "32BJ [DATE] Dues Uniondues-Loc32bj" at bounding box center [140, 265] width 125 height 16
drag, startPoint x: 139, startPoint y: 265, endPoint x: 124, endPoint y: 265, distance: 15.6
click at [124, 265] on input "32BJ [DATE] Dues Union dues-Loc32bj" at bounding box center [140, 265] width 125 height 16
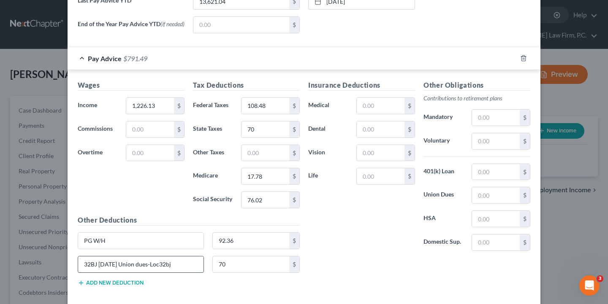
click at [143, 265] on input "32BJ [DATE] Union dues-Loc32bj" at bounding box center [140, 265] width 125 height 16
type input "32BJ [DATE] Union Dues-Loc32bj"
click at [354, 251] on div "Insurance Deductions Medical $ Dental $ Vision $ Life $" at bounding box center [361, 169] width 115 height 178
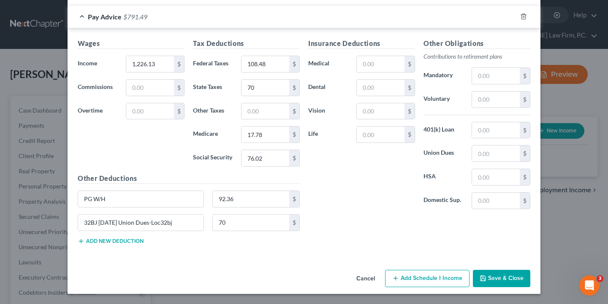
scroll to position [387, 0]
click at [491, 276] on button "Save & Close" at bounding box center [501, 279] width 57 height 18
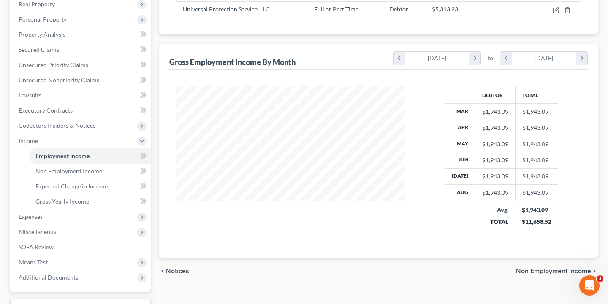
scroll to position [170, 0]
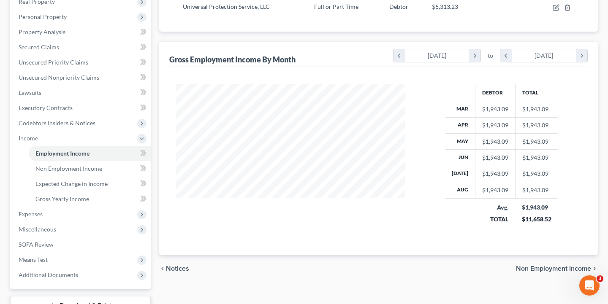
click at [552, 271] on span "Non Employment Income" at bounding box center [553, 268] width 75 height 7
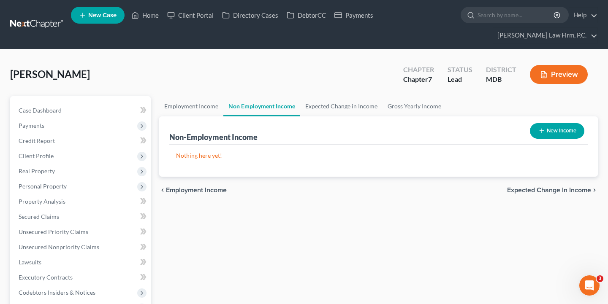
click at [532, 188] on span "Expected Change in Income" at bounding box center [549, 190] width 84 height 7
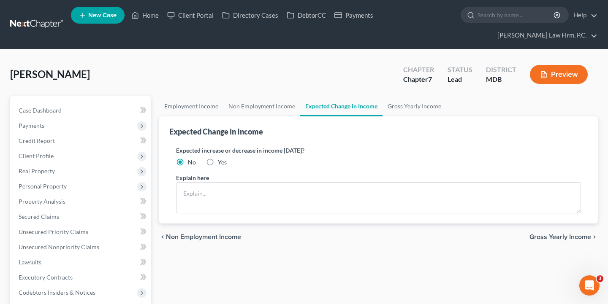
click at [558, 243] on div "chevron_left Non Employment Income Gross Yearly Income chevron_right" at bounding box center [378, 237] width 438 height 27
click at [558, 232] on div "chevron_left Non Employment Income Gross Yearly Income chevron_right" at bounding box center [378, 237] width 438 height 27
click at [558, 234] on span "Gross Yearly Income" at bounding box center [560, 237] width 62 height 7
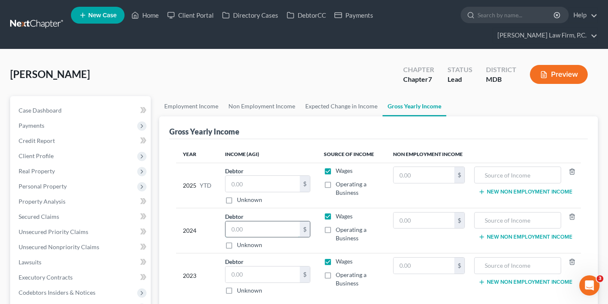
click at [243, 224] on input "text" at bounding box center [262, 230] width 74 height 16
paste input "10364"
type input "10,364"
click at [254, 273] on input "text" at bounding box center [262, 275] width 74 height 16
paste input "19,698."
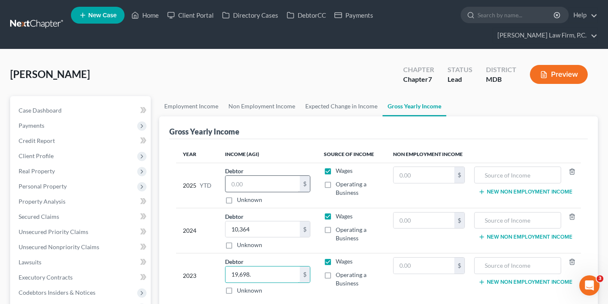
type input "19,698."
click at [261, 182] on input "text" at bounding box center [262, 184] width 74 height 16
paste input "$13,621.04"
type input "13,621.04"
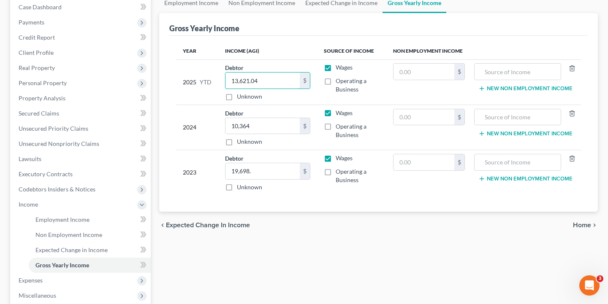
scroll to position [124, 0]
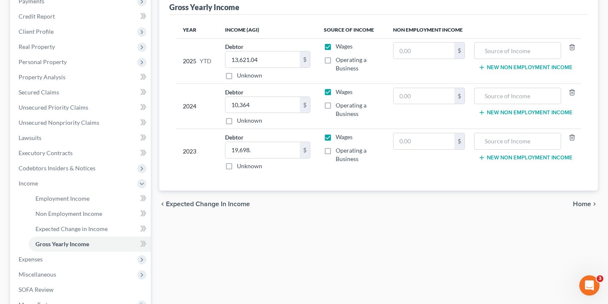
click at [589, 203] on span "Home" at bounding box center [582, 204] width 18 height 7
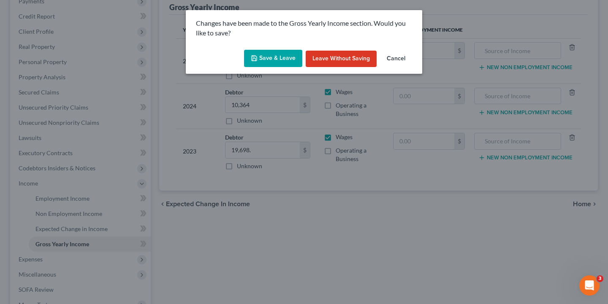
click at [281, 54] on button "Save & Leave" at bounding box center [273, 59] width 58 height 18
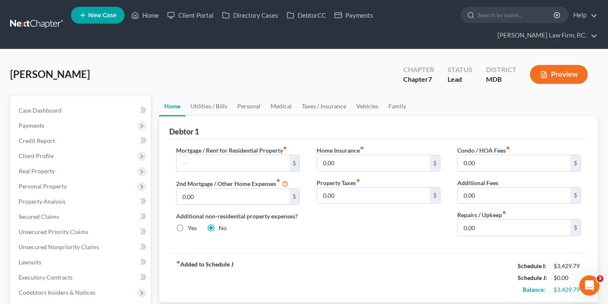
click at [224, 265] on strong "fiber_manual_record Added to Schedule J" at bounding box center [204, 277] width 57 height 35
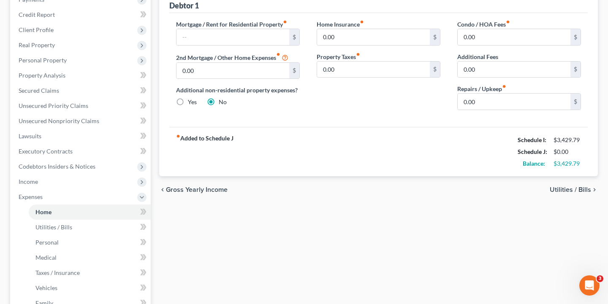
click at [210, 186] on span "Gross Yearly Income" at bounding box center [197, 189] width 62 height 7
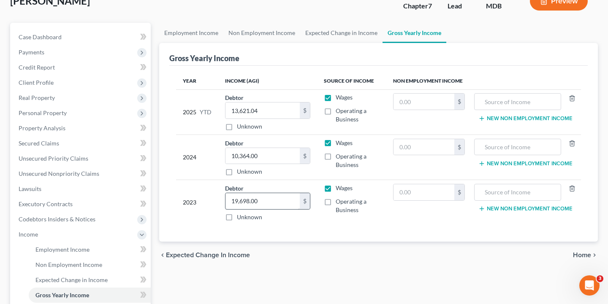
scroll to position [100, 0]
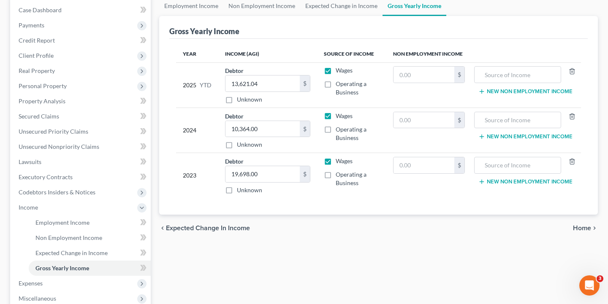
click at [589, 230] on span "Home" at bounding box center [582, 228] width 18 height 7
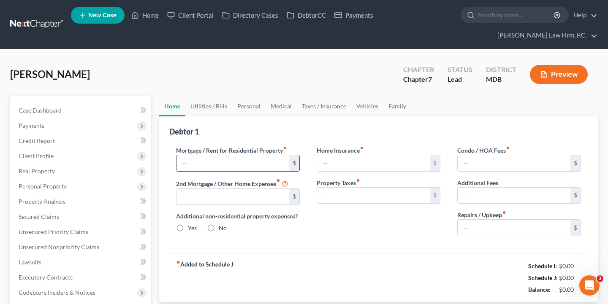
type input "0.00"
radio input "true"
type input "0.00"
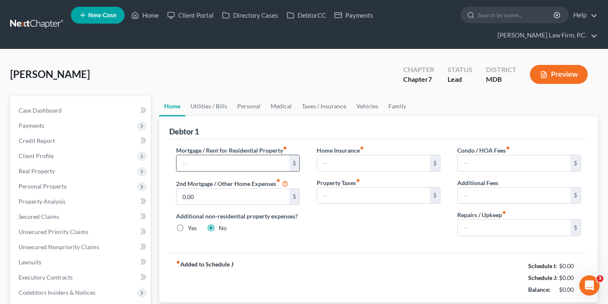
type input "0.00"
click at [230, 163] on input "text" at bounding box center [232, 163] width 113 height 16
type input "800"
click at [370, 239] on div "Home Insurance fiber_manual_record 0.00 $ Property Taxes fiber_manual_record 0.…" at bounding box center [378, 194] width 141 height 97
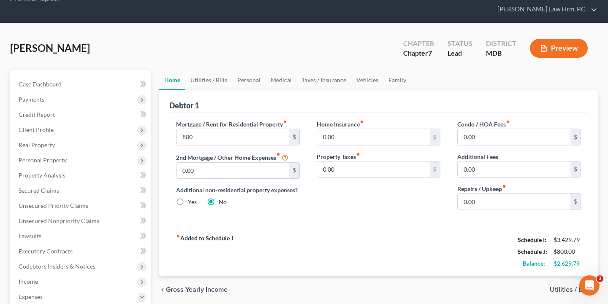
scroll to position [62, 0]
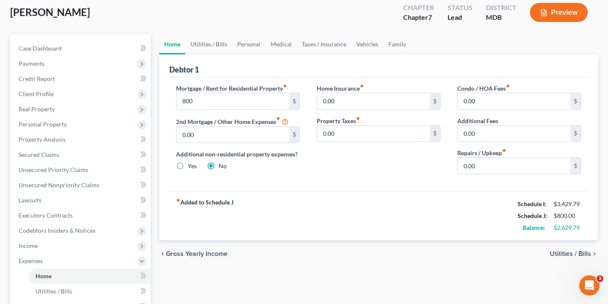
click at [562, 254] on span "Utilities / Bills" at bounding box center [569, 254] width 41 height 7
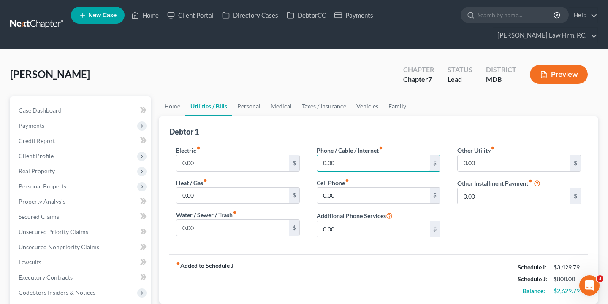
drag, startPoint x: 342, startPoint y: 162, endPoint x: 314, endPoint y: 162, distance: 28.3
type input "160"
drag, startPoint x: 346, startPoint y: 193, endPoint x: 311, endPoint y: 193, distance: 34.6
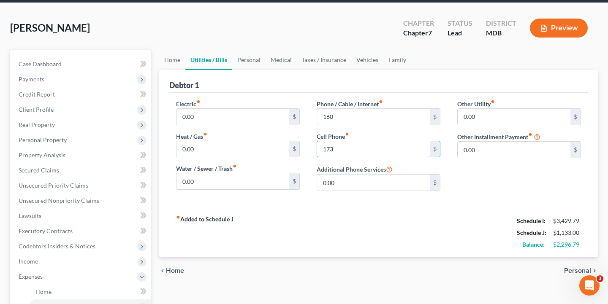
scroll to position [103, 0]
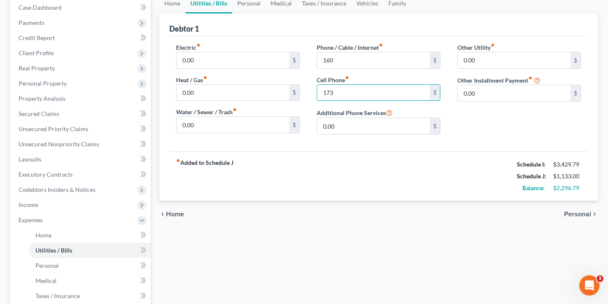
type input "173"
click at [585, 213] on span "Personal" at bounding box center [577, 214] width 27 height 7
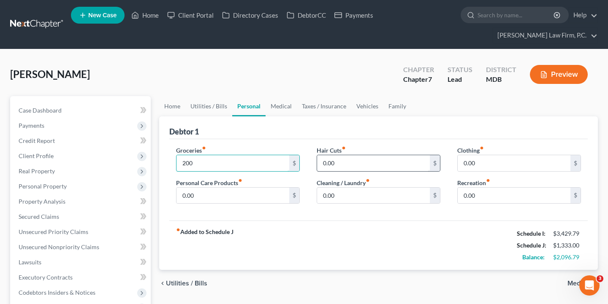
type input "200"
type input "50"
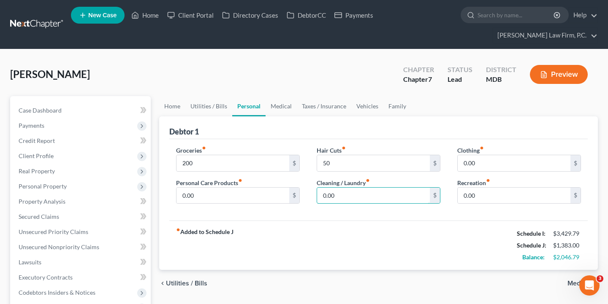
drag, startPoint x: 343, startPoint y: 198, endPoint x: 308, endPoint y: 198, distance: 34.2
click at [308, 198] on div "Hair Cuts fiber_manual_record 50 $ Cleaning / Laundry fiber_manual_record 0.00 $" at bounding box center [378, 178] width 141 height 65
type input "75"
drag, startPoint x: 200, startPoint y: 203, endPoint x: 165, endPoint y: 200, distance: 34.7
click at [165, 200] on div "Debtor 1 Groceries fiber_manual_record 200 $ Personal Care Products fiber_manua…" at bounding box center [378, 193] width 438 height 154
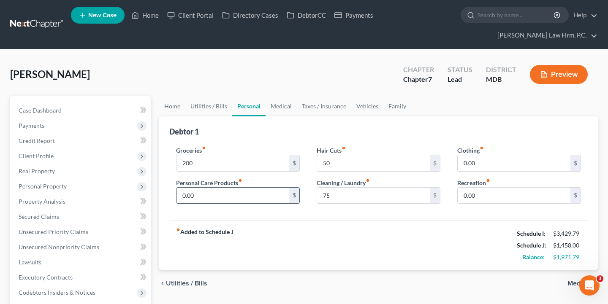
drag, startPoint x: 202, startPoint y: 191, endPoint x: 177, endPoint y: 193, distance: 25.0
click at [177, 193] on input "0.00" at bounding box center [232, 196] width 113 height 16
type input "50"
drag, startPoint x: 486, startPoint y: 199, endPoint x: 454, endPoint y: 197, distance: 32.5
click at [454, 197] on div "Clothing fiber_manual_record 0.00 $ Recreation fiber_manual_record 0.00 $" at bounding box center [519, 178] width 141 height 65
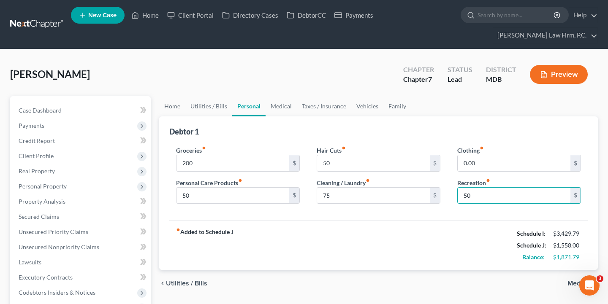
type input "50"
click at [460, 254] on div "fiber_manual_record Added to Schedule J Schedule I: $3,429.79 Schedule J: $1,55…" at bounding box center [378, 245] width 418 height 49
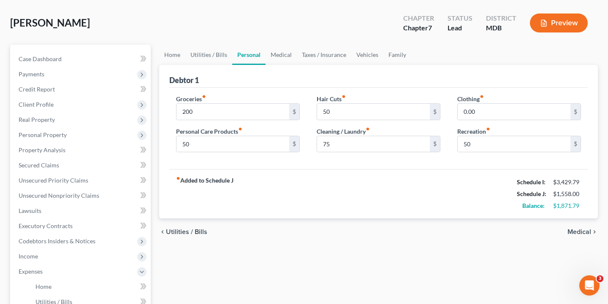
scroll to position [68, 0]
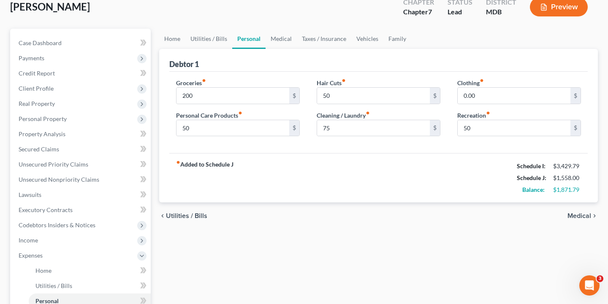
click at [582, 214] on span "Medical" at bounding box center [579, 216] width 24 height 7
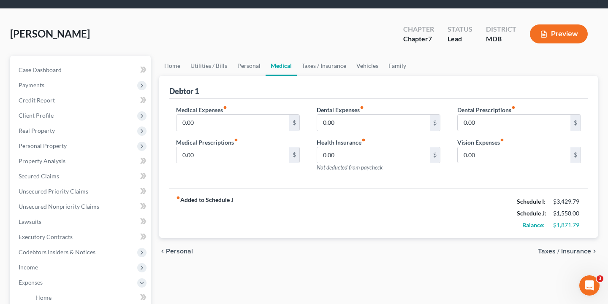
scroll to position [42, 0]
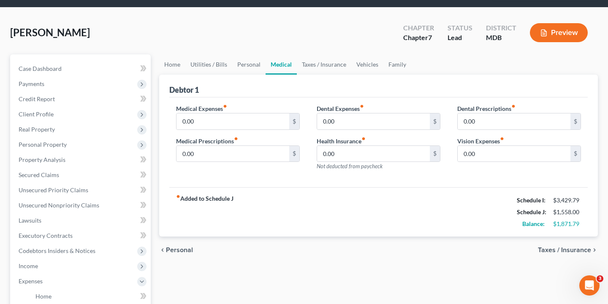
click at [552, 251] on span "Taxes / Insurance" at bounding box center [564, 250] width 53 height 7
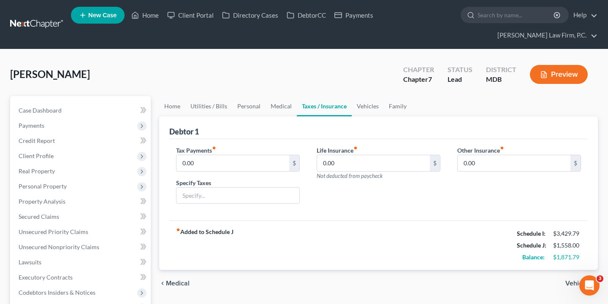
scroll to position [8, 0]
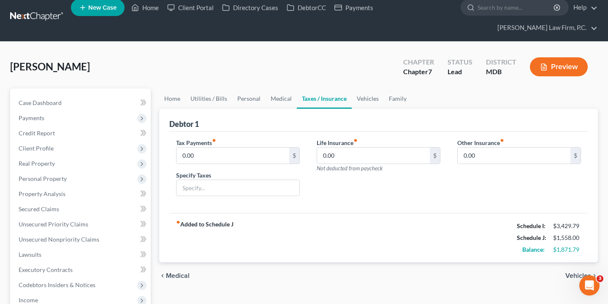
click at [568, 271] on div "chevron_left Medical Vehicles chevron_right" at bounding box center [378, 275] width 438 height 27
click at [569, 277] on span "Vehicles" at bounding box center [578, 276] width 26 height 7
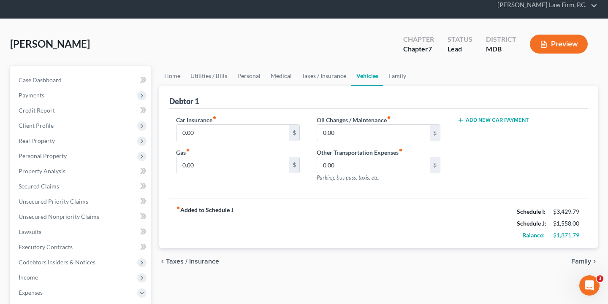
scroll to position [35, 0]
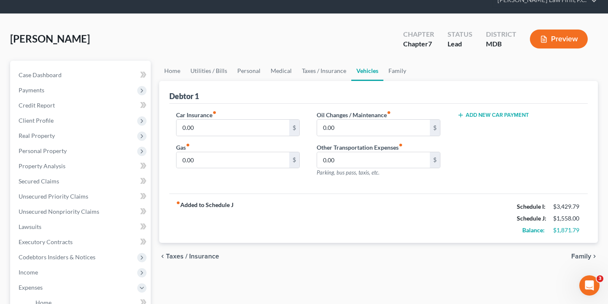
click at [577, 257] on span "Family" at bounding box center [581, 256] width 20 height 7
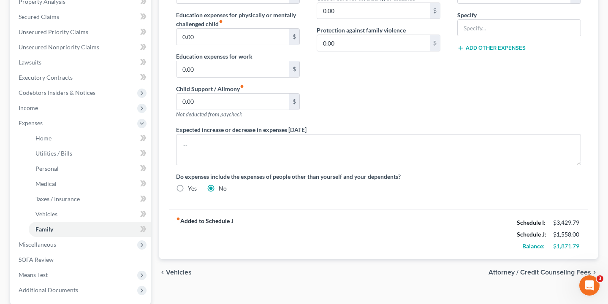
scroll to position [203, 0]
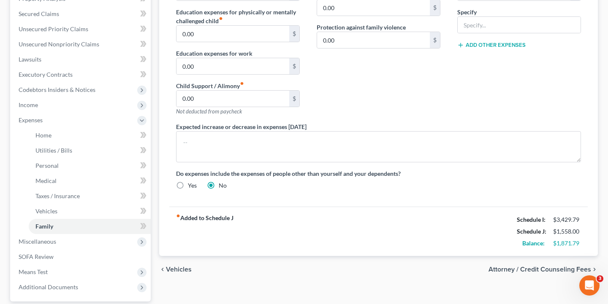
click at [564, 271] on span "Attorney / Credit Counseling Fees" at bounding box center [539, 269] width 103 height 7
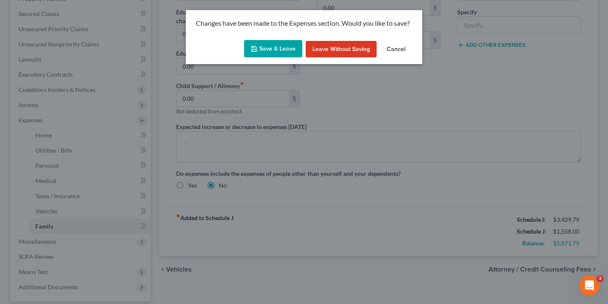
click at [265, 46] on button "Save & Leave" at bounding box center [273, 49] width 58 height 18
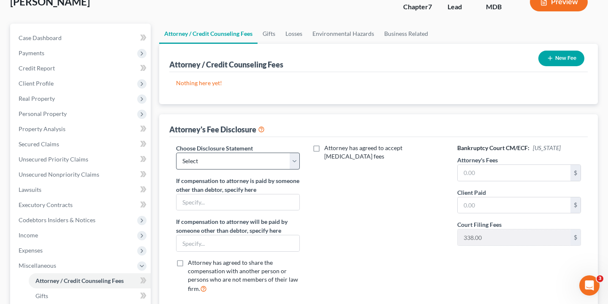
scroll to position [77, 0]
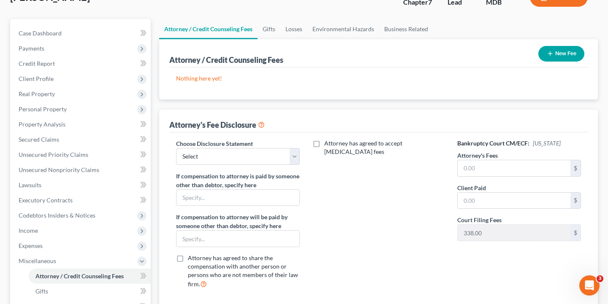
click at [556, 55] on button "New Fee" at bounding box center [561, 54] width 46 height 16
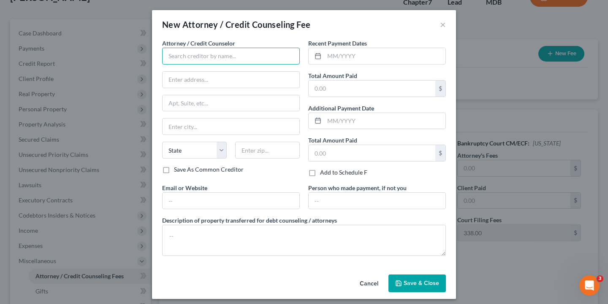
click at [250, 53] on input "text" at bounding box center [231, 56] width 138 height 17
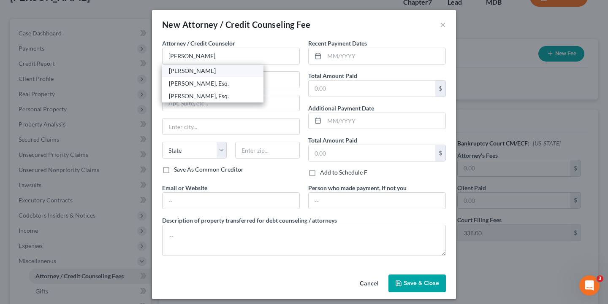
click at [213, 70] on div "[PERSON_NAME]" at bounding box center [213, 71] width 88 height 8
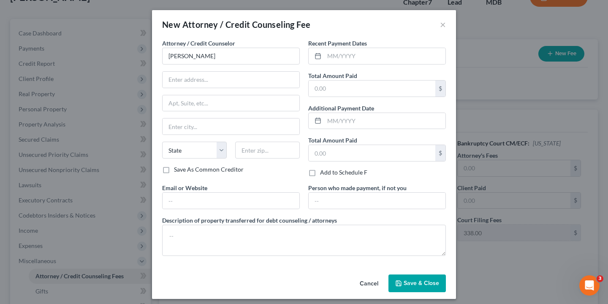
type input "[PERSON_NAME]"
type input "1997 [GEOGRAPHIC_DATA]"
type input "# 300"
type input "[GEOGRAPHIC_DATA]"
select select "21"
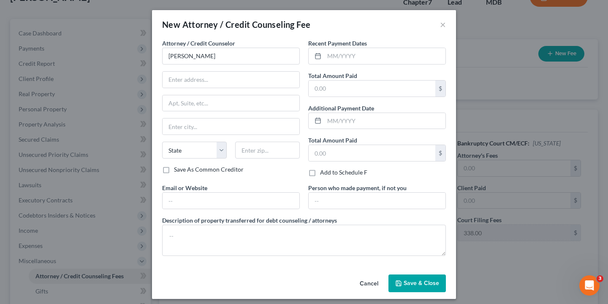
type input "21401"
click at [336, 87] on input "text" at bounding box center [371, 89] width 127 height 16
type input "2,388"
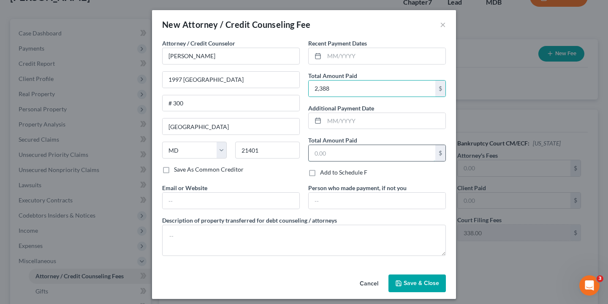
click at [349, 155] on input "text" at bounding box center [371, 153] width 127 height 16
type input "2,388"
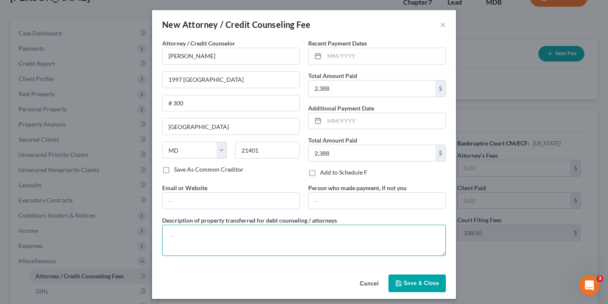
click at [246, 246] on textarea at bounding box center [304, 240] width 284 height 31
drag, startPoint x: 281, startPoint y: 236, endPoint x: 290, endPoint y: 236, distance: 9.3
click at [290, 236] on textarea "$1,750 fee + $50 credit report + $338 filing fee)" at bounding box center [304, 240] width 284 height 31
click at [167, 234] on textarea "$1,750 fee + $50 credit report + $338 filing)" at bounding box center [304, 240] width 284 height 31
type textarea "$2,138 ($1,750 fee + $50 credit report + $338 filing)"
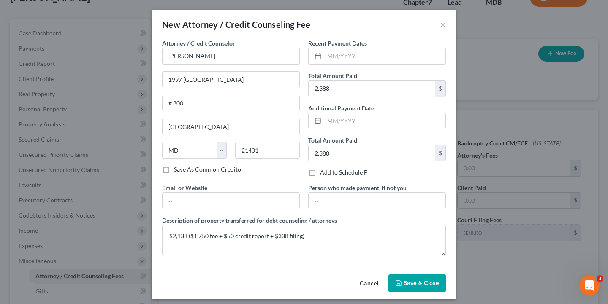
click at [422, 286] on span "Save & Close" at bounding box center [420, 283] width 35 height 7
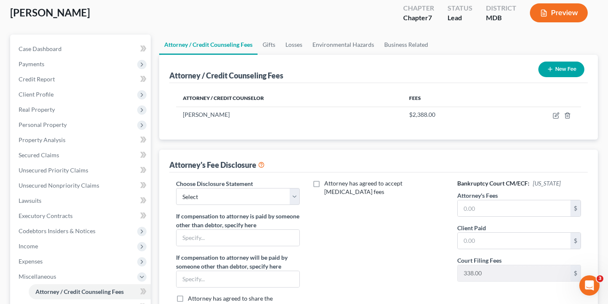
scroll to position [64, 0]
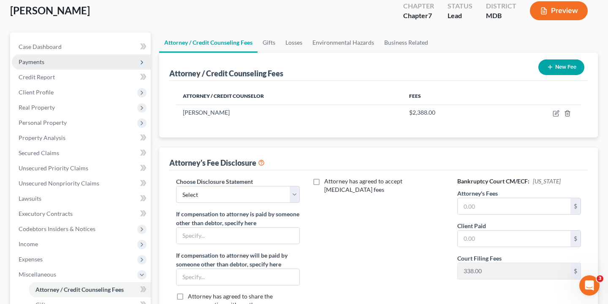
click at [67, 62] on span "Payments" at bounding box center [81, 61] width 139 height 15
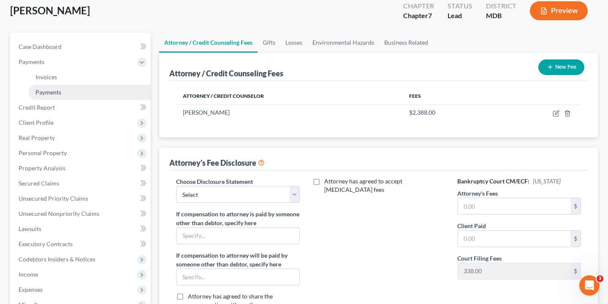
click at [61, 90] on span "Payments" at bounding box center [48, 92] width 26 height 7
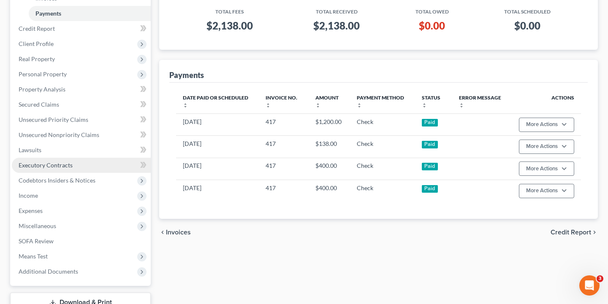
scroll to position [171, 0]
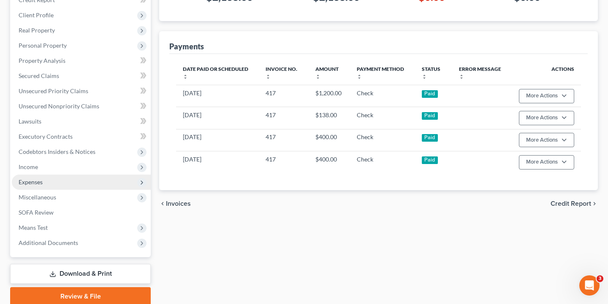
click at [50, 183] on span "Expenses" at bounding box center [81, 182] width 139 height 15
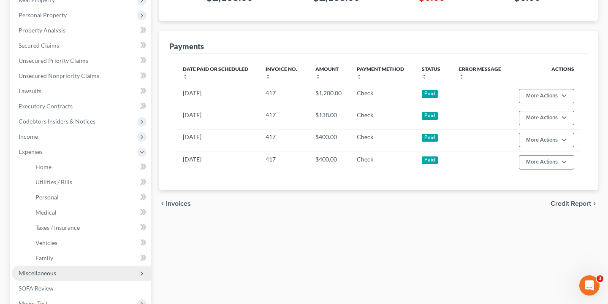
click at [54, 274] on span "Miscellaneous" at bounding box center [38, 273] width 38 height 7
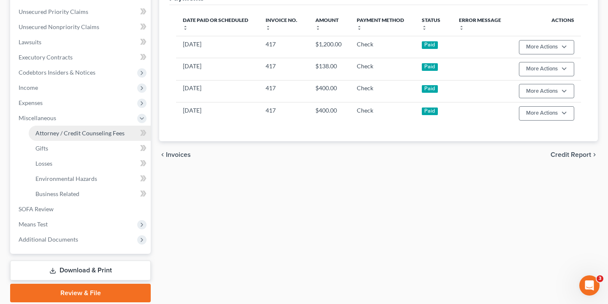
click at [94, 132] on span "Attorney / Credit Counseling Fees" at bounding box center [79, 133] width 89 height 7
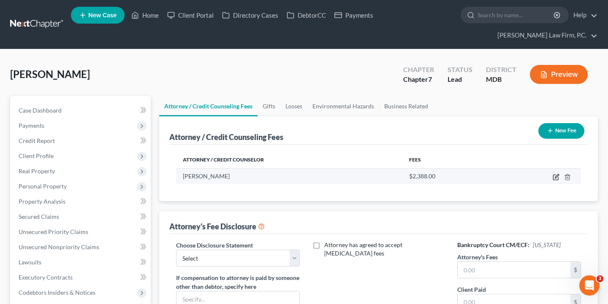
click at [554, 176] on icon "button" at bounding box center [555, 177] width 7 height 7
select select "21"
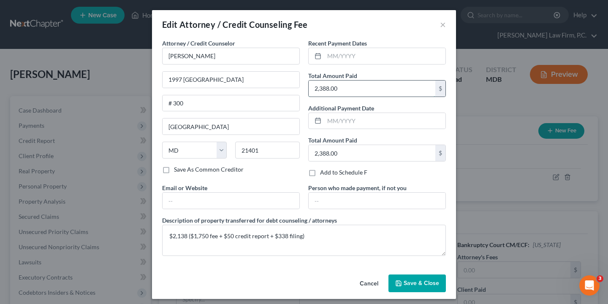
click at [327, 89] on input "2,388.00" at bounding box center [371, 89] width 127 height 16
drag, startPoint x: 325, startPoint y: 87, endPoint x: 320, endPoint y: 86, distance: 4.7
click at [320, 86] on input "2,388.00" at bounding box center [371, 89] width 127 height 16
drag, startPoint x: 340, startPoint y: 91, endPoint x: 304, endPoint y: 91, distance: 35.9
click at [304, 91] on div "Recent Payment Dates Total Amount Paid 218.00 $ Additional Payment Date Total A…" at bounding box center [377, 111] width 146 height 145
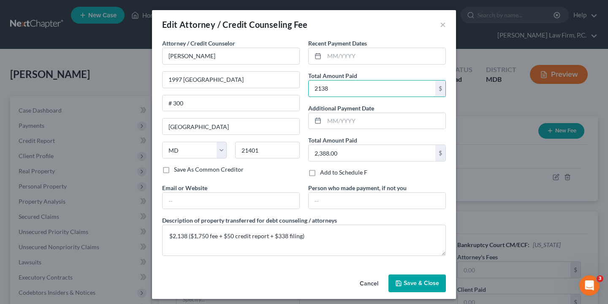
type input "2,138"
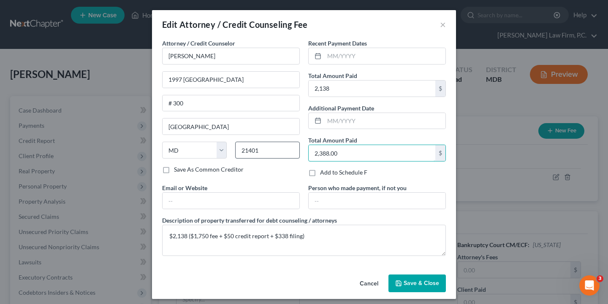
drag, startPoint x: 348, startPoint y: 151, endPoint x: 293, endPoint y: 151, distance: 54.9
click at [293, 151] on div "Attorney / Credit Counselor * [PERSON_NAME] 1997 [GEOGRAPHIC_DATA] # 300 [GEOGR…" at bounding box center [304, 151] width 292 height 224
type input "2,138"
click at [412, 285] on span "Save & Close" at bounding box center [420, 283] width 35 height 7
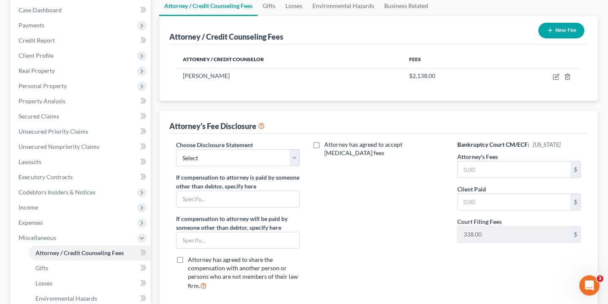
scroll to position [108, 0]
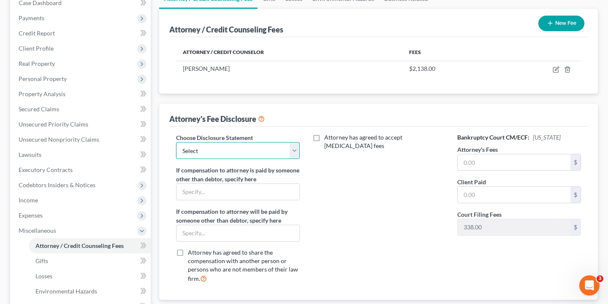
select select "2"
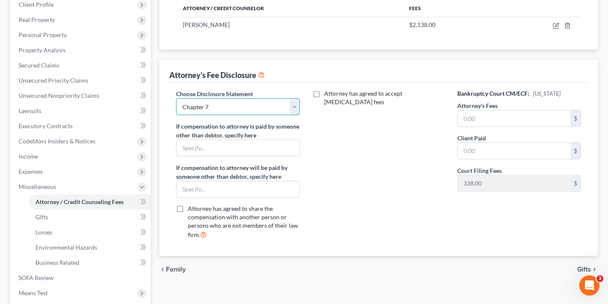
scroll to position [154, 0]
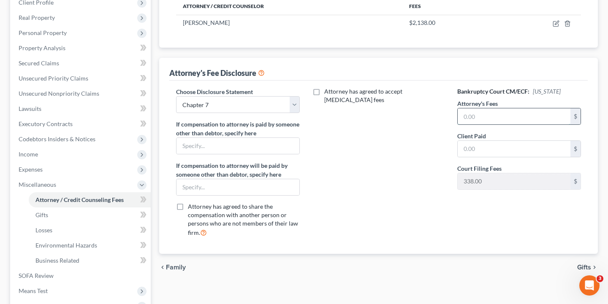
click at [480, 120] on input "text" at bounding box center [513, 116] width 113 height 16
type input "1,750"
click at [491, 154] on input "text" at bounding box center [513, 149] width 113 height 16
click at [427, 265] on div "chevron_left Family Gifts chevron_right" at bounding box center [378, 267] width 438 height 27
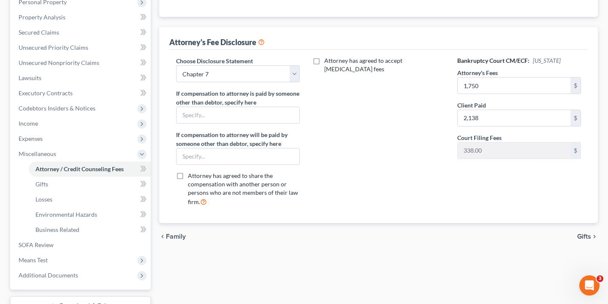
scroll to position [184, 0]
drag, startPoint x: 493, startPoint y: 122, endPoint x: 451, endPoint y: 121, distance: 41.8
click at [451, 121] on div "Bankruptcy Court CM/ECF: [US_STATE] Attorney's Fees 1,750 $ Client Paid 2,138 $…" at bounding box center [519, 135] width 141 height 157
type input "1,750"
click at [430, 160] on div "Attorney has agreed to accept [MEDICAL_DATA] fees" at bounding box center [378, 135] width 141 height 157
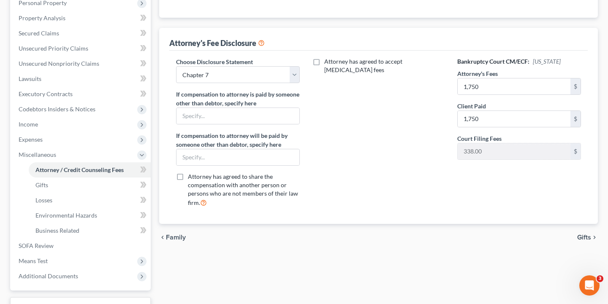
click at [588, 235] on span "Gifts" at bounding box center [584, 237] width 14 height 7
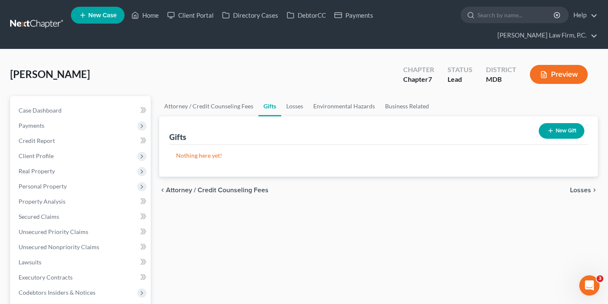
click at [580, 191] on span "Losses" at bounding box center [580, 190] width 21 height 7
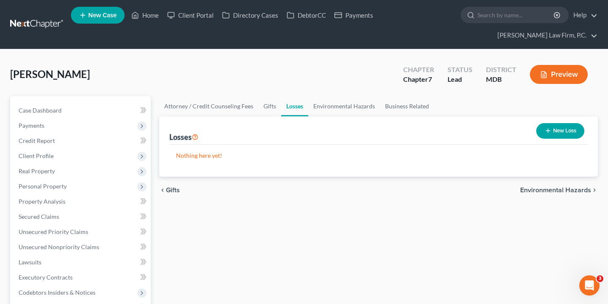
click at [571, 191] on span "Environmental Hazards" at bounding box center [555, 190] width 71 height 7
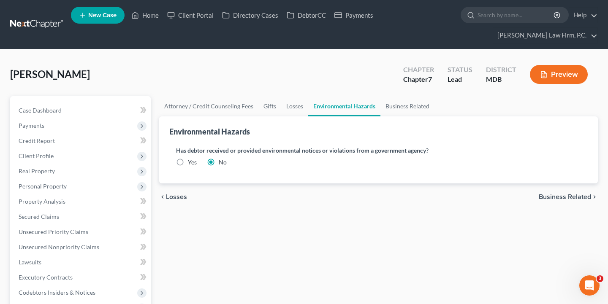
click at [564, 195] on span "Business Related" at bounding box center [564, 197] width 52 height 7
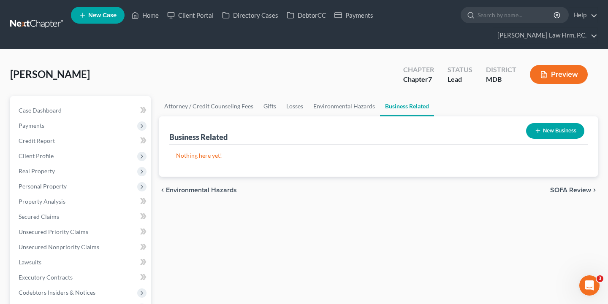
click at [564, 191] on span "SOFA Review" at bounding box center [570, 190] width 41 height 7
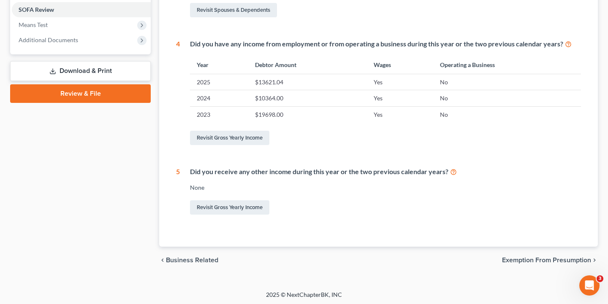
click at [541, 260] on span "Exemption from Presumption" at bounding box center [546, 260] width 89 height 7
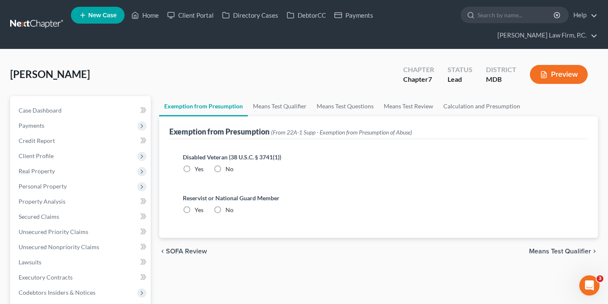
click at [225, 169] on label "No" at bounding box center [229, 169] width 8 height 8
click at [229, 169] on input "No" at bounding box center [231, 167] width 5 height 5
radio input "true"
click at [225, 210] on label "No" at bounding box center [229, 210] width 8 height 8
click at [229, 210] on input "No" at bounding box center [231, 208] width 5 height 5
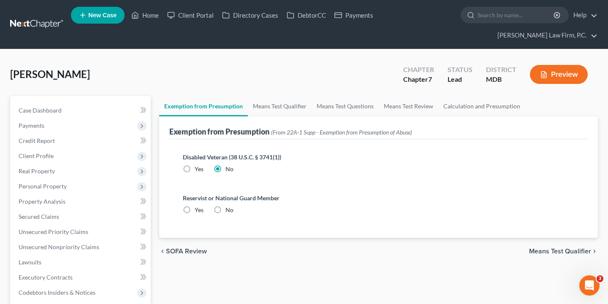
radio input "true"
click at [543, 252] on span "Means Test Qualifier" at bounding box center [560, 251] width 62 height 7
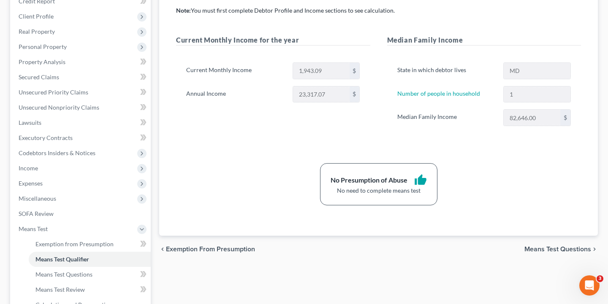
scroll to position [141, 0]
click at [542, 247] on span "Means Test Questions" at bounding box center [557, 248] width 67 height 7
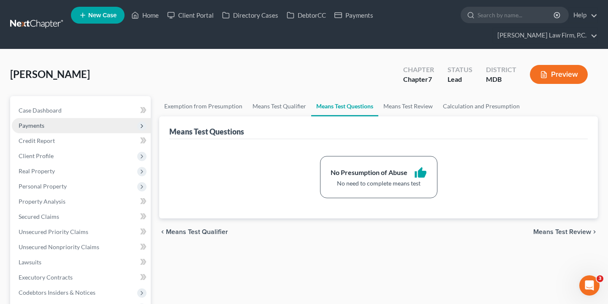
click at [49, 127] on span "Payments" at bounding box center [81, 125] width 139 height 15
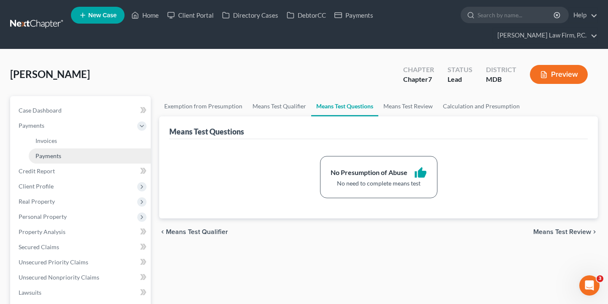
click at [53, 154] on span "Payments" at bounding box center [48, 155] width 26 height 7
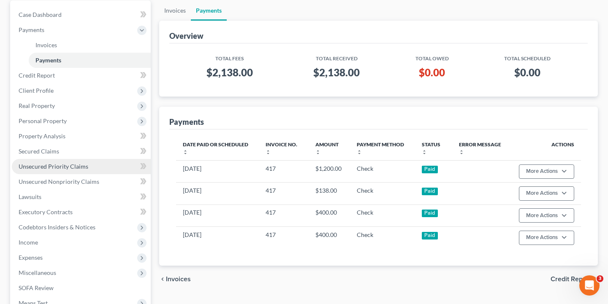
scroll to position [97, 0]
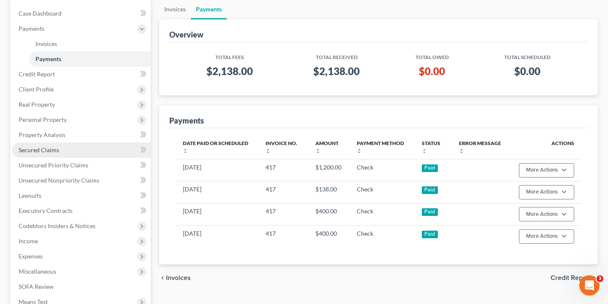
click at [60, 149] on link "Secured Claims" at bounding box center [81, 150] width 139 height 15
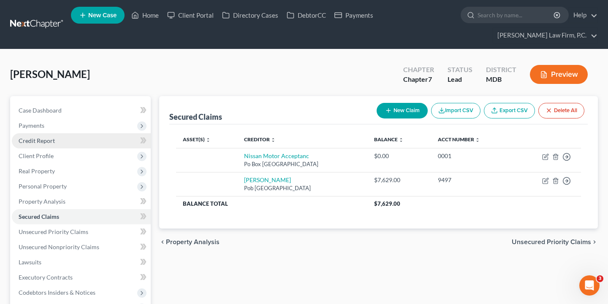
click at [69, 143] on link "Credit Report" at bounding box center [81, 140] width 139 height 15
